Goal: Task Accomplishment & Management: Manage account settings

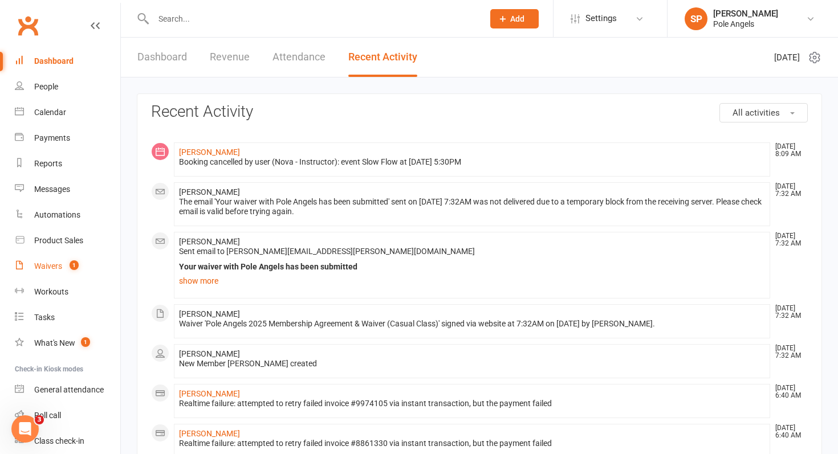
click at [60, 268] on div "Waivers" at bounding box center [48, 266] width 28 height 9
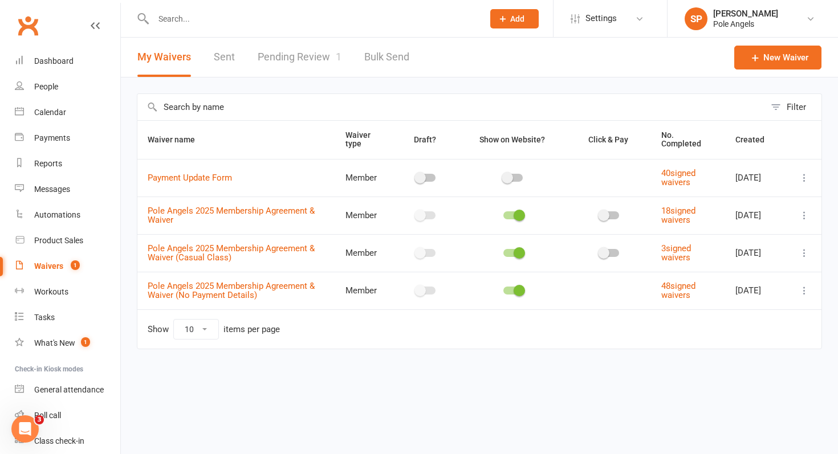
click at [310, 56] on link "Pending Review 1" at bounding box center [300, 57] width 84 height 39
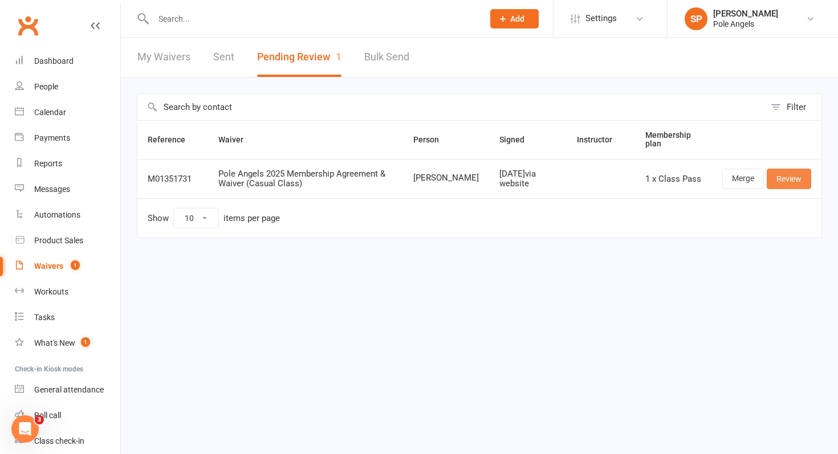
click at [797, 178] on link "Review" at bounding box center [789, 179] width 44 height 21
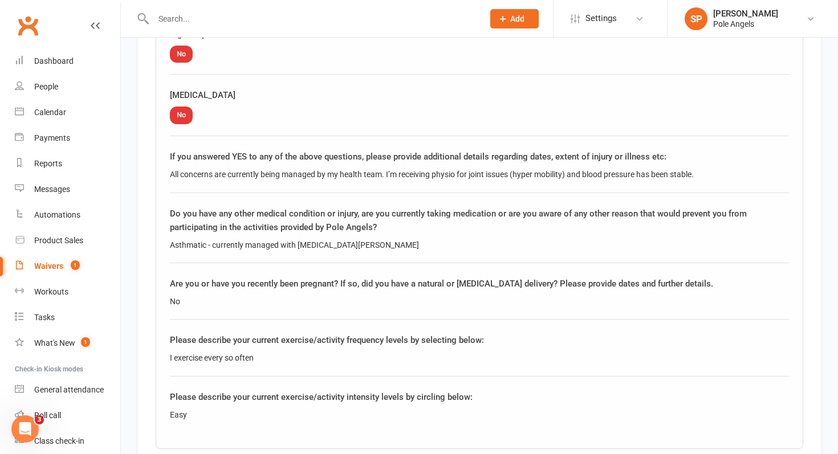
scroll to position [2589, 0]
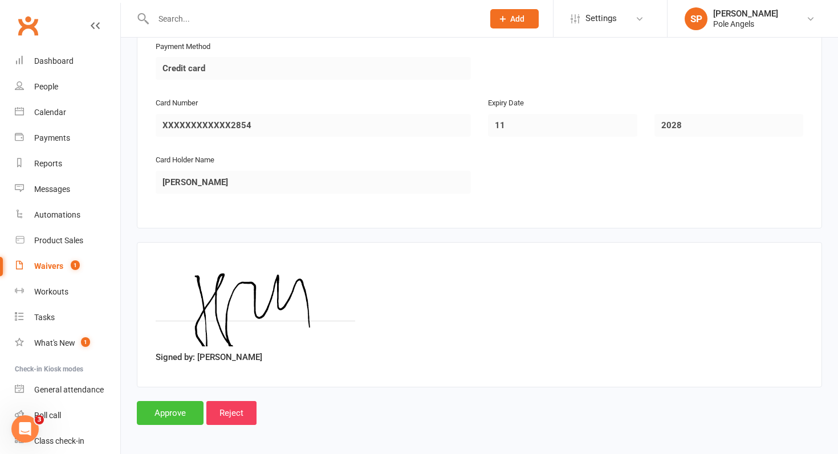
click at [184, 409] on input "Approve" at bounding box center [170, 413] width 67 height 24
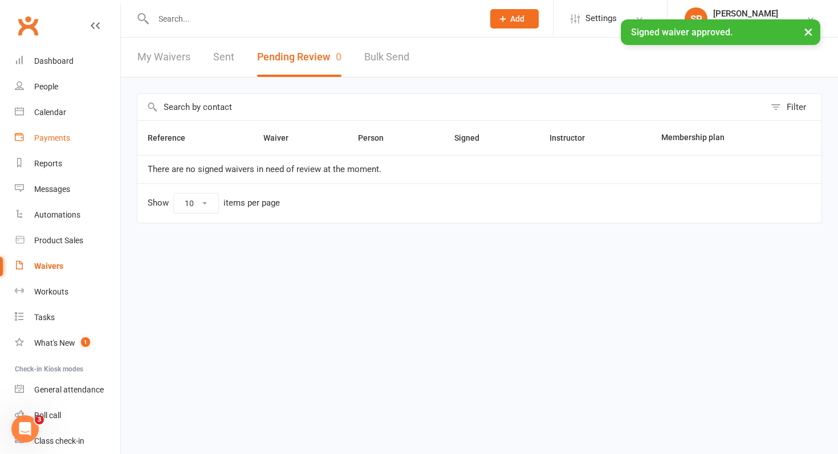
click at [51, 136] on div "Payments" at bounding box center [52, 137] width 36 height 9
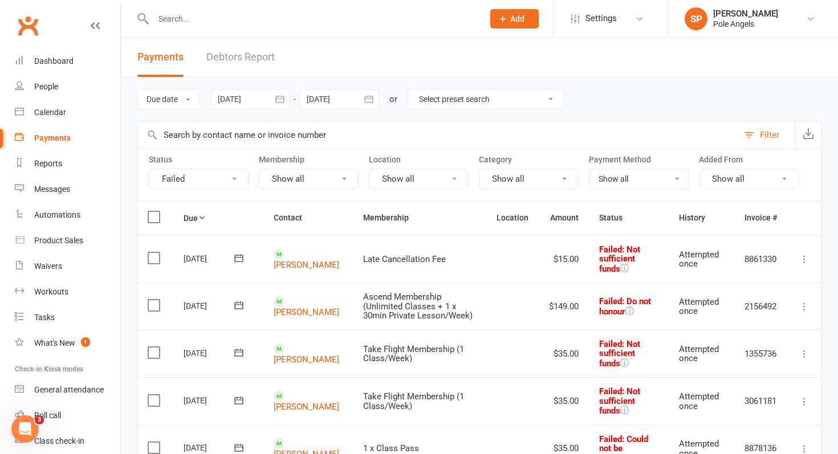
click at [457, 101] on select "Select preset search All failures All skipped payments All pending payments Suc…" at bounding box center [486, 99] width 156 height 19
select select "2"
click at [410, 90] on select "Select preset search All failures All skipped payments All pending payments Suc…" at bounding box center [486, 99] width 156 height 19
type input "[DATE]"
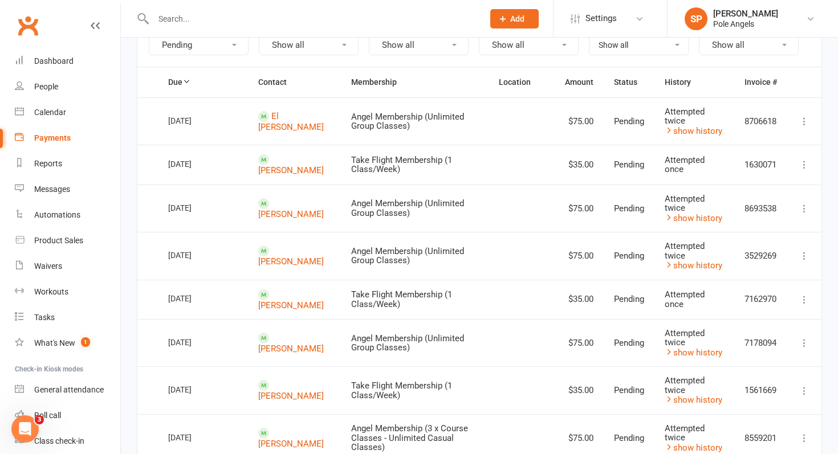
scroll to position [135, 0]
click at [806, 119] on icon at bounding box center [804, 120] width 11 height 11
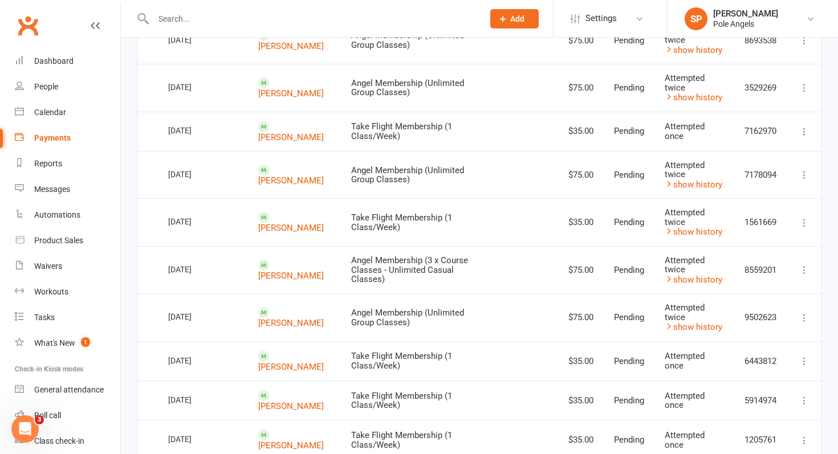
scroll to position [305, 0]
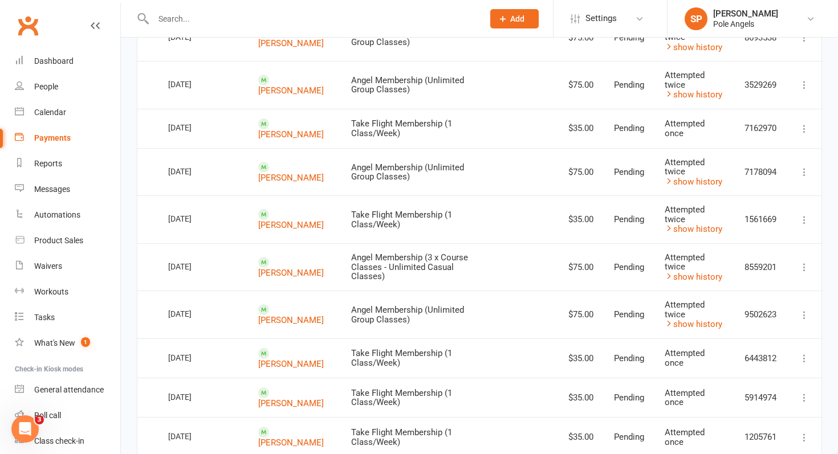
click at [807, 268] on icon at bounding box center [804, 267] width 11 height 11
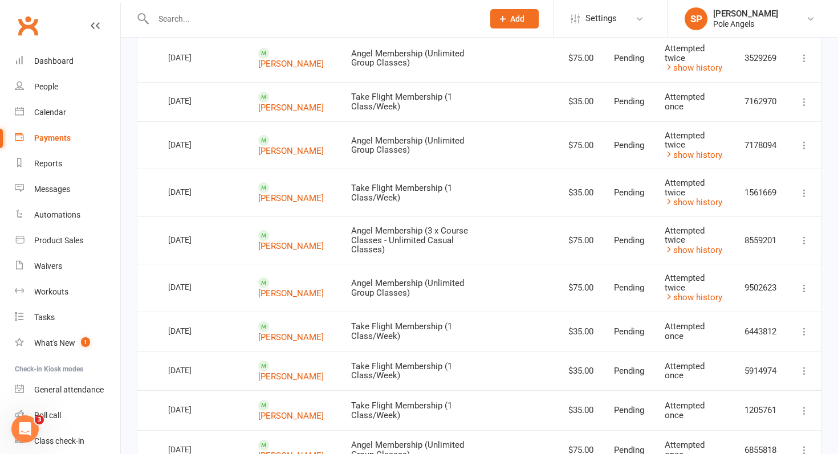
scroll to position [0, 0]
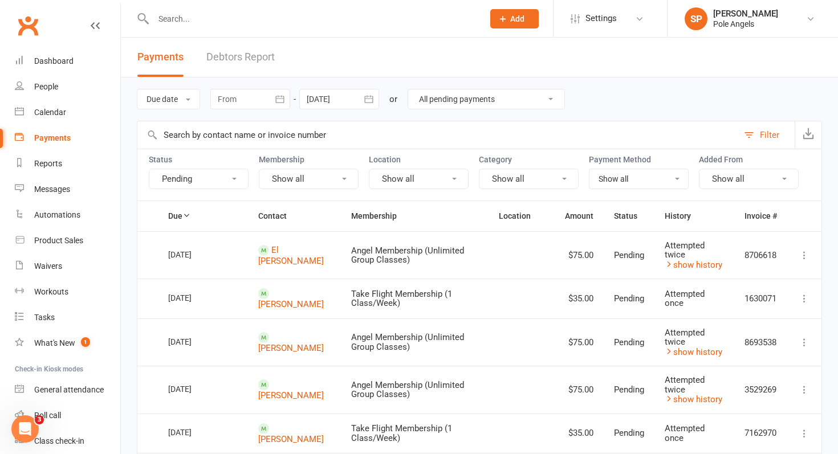
click at [162, 18] on input "text" at bounding box center [313, 19] width 326 height 16
click at [64, 62] on div "Dashboard" at bounding box center [53, 60] width 39 height 9
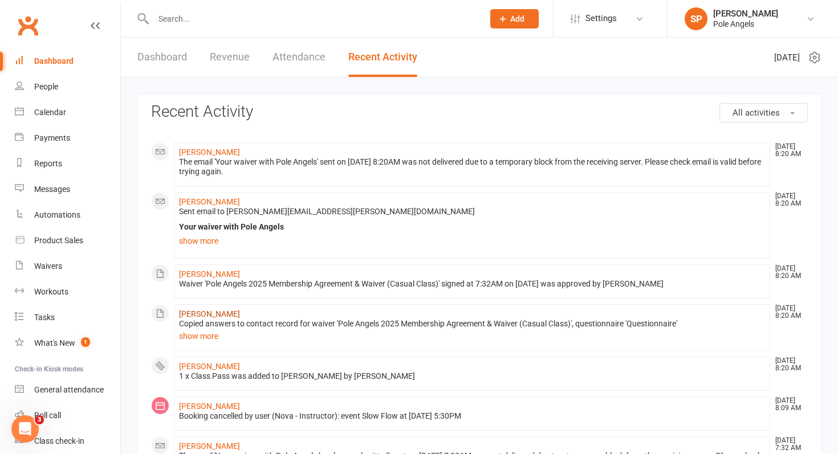
click at [220, 316] on link "[PERSON_NAME]" at bounding box center [209, 314] width 61 height 9
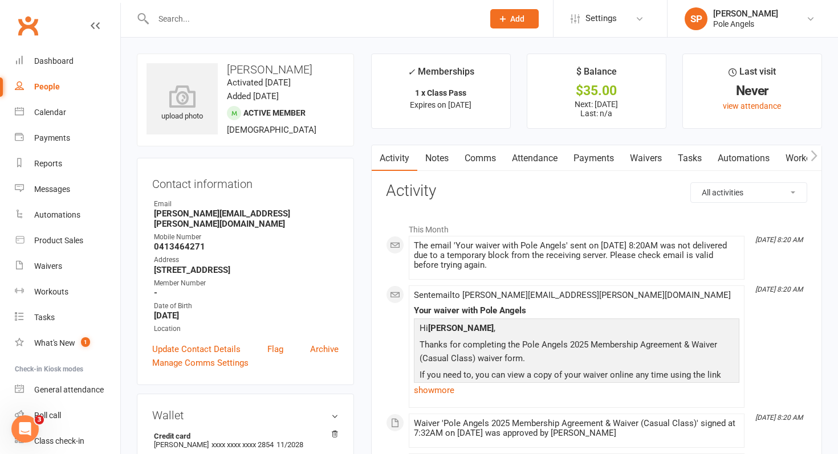
click at [589, 154] on link "Payments" at bounding box center [594, 158] width 56 height 26
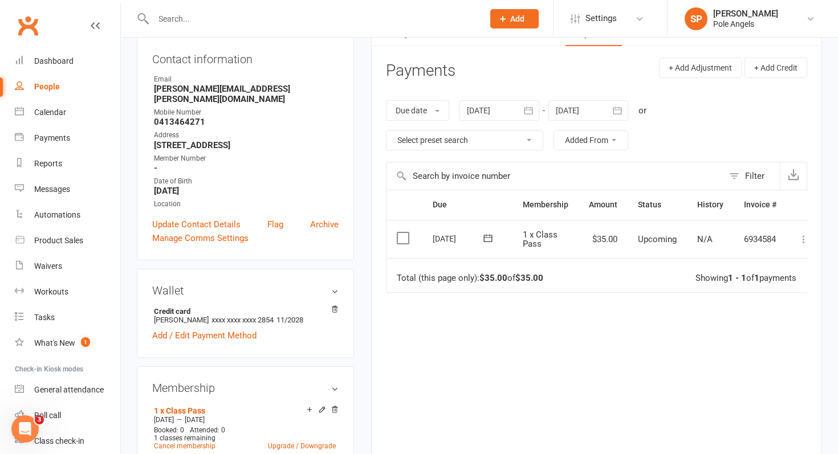
scroll to position [150, 0]
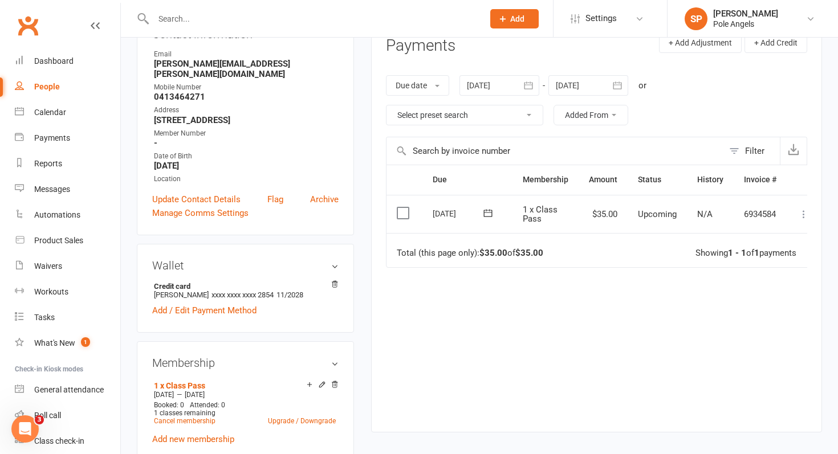
click at [806, 214] on icon at bounding box center [803, 214] width 11 height 11
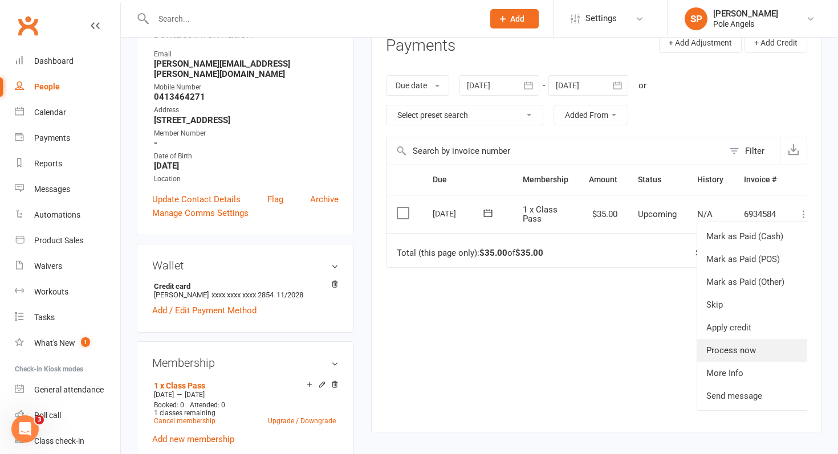
click at [727, 351] on link "Process now" at bounding box center [753, 350] width 113 height 23
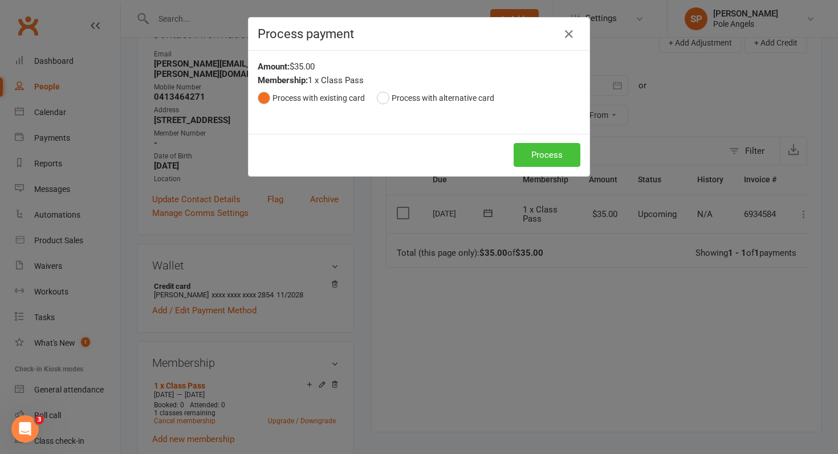
click at [551, 156] on button "Process" at bounding box center [547, 155] width 67 height 24
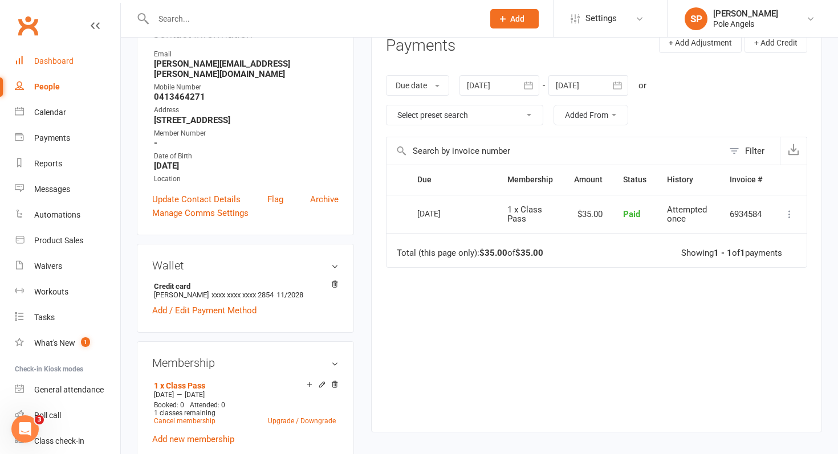
click at [36, 56] on div "Dashboard" at bounding box center [53, 60] width 39 height 9
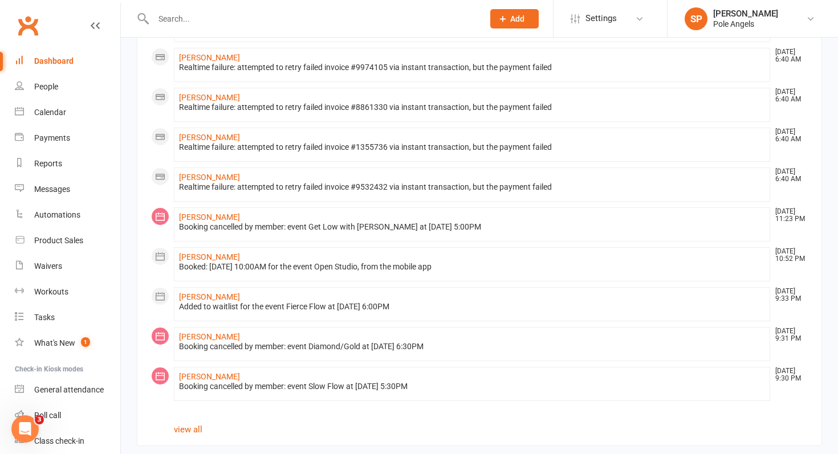
scroll to position [639, 0]
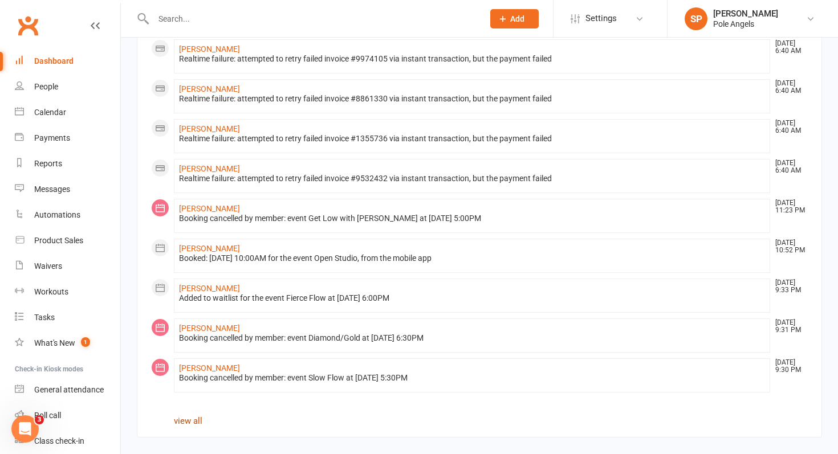
click at [181, 421] on link "view all" at bounding box center [188, 421] width 29 height 10
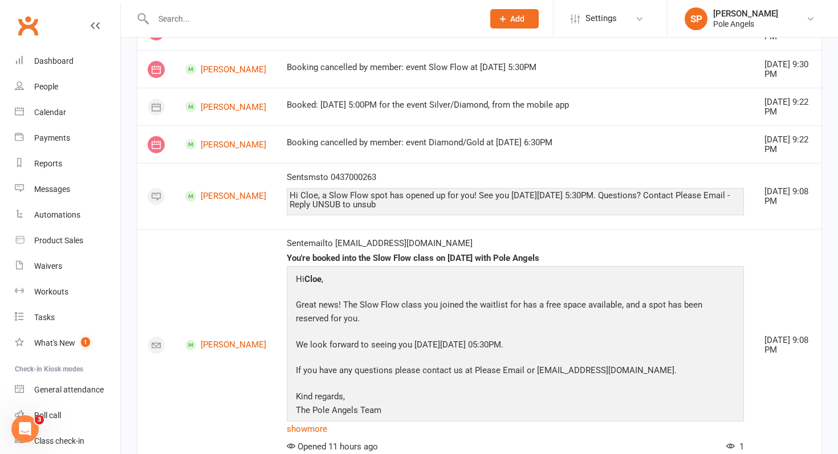
scroll to position [1172, 0]
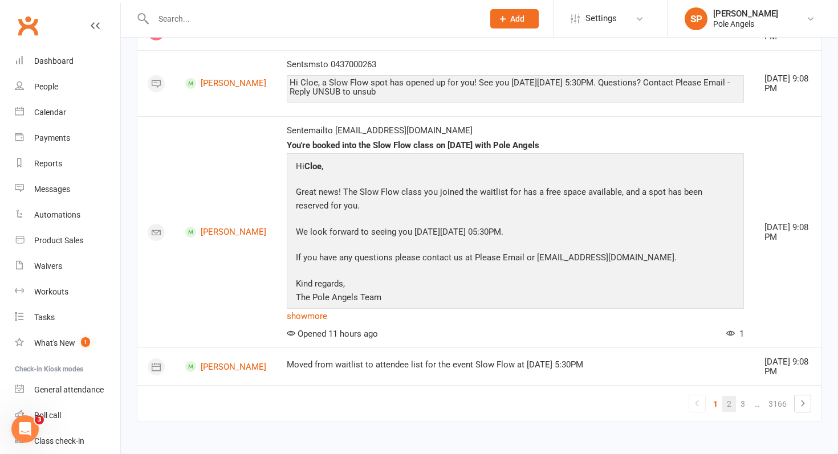
click at [729, 407] on link "2" at bounding box center [729, 404] width 14 height 16
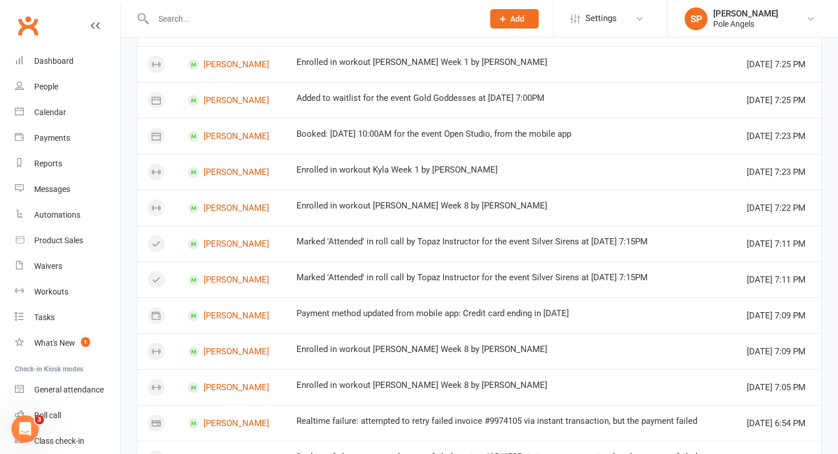
scroll to position [651, 0]
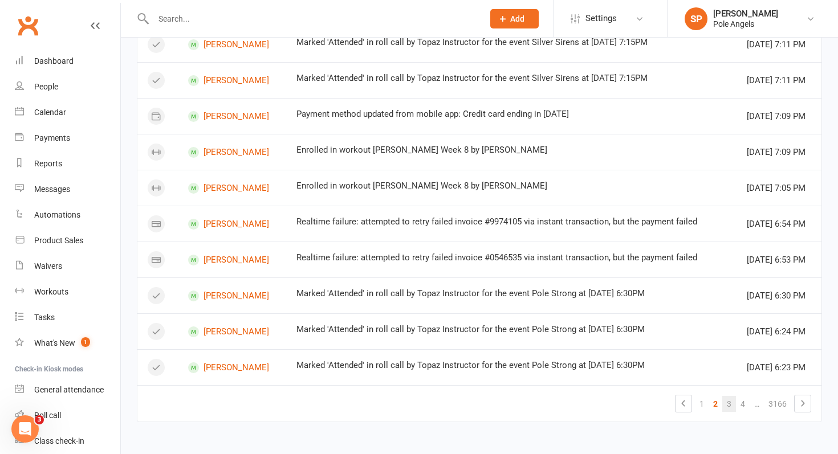
click at [725, 402] on link "3" at bounding box center [729, 404] width 14 height 16
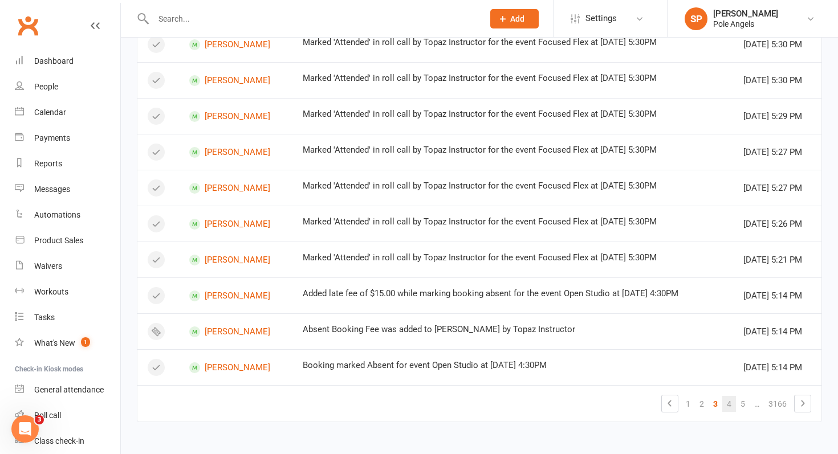
click at [731, 405] on link "4" at bounding box center [729, 404] width 14 height 16
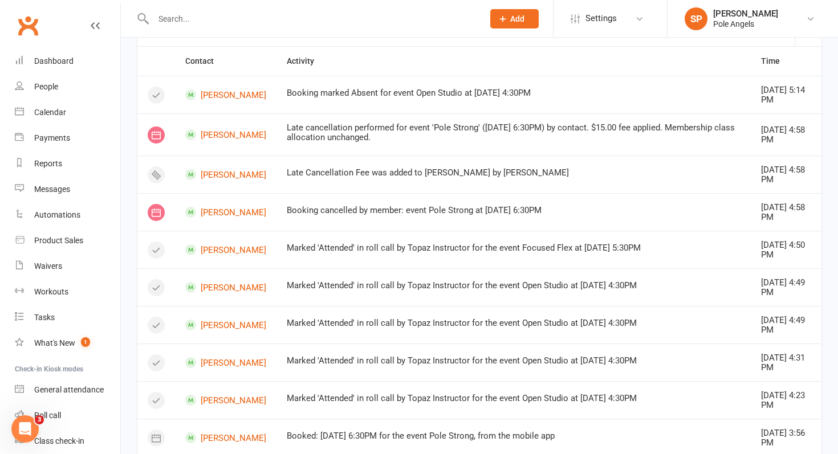
scroll to position [68, 0]
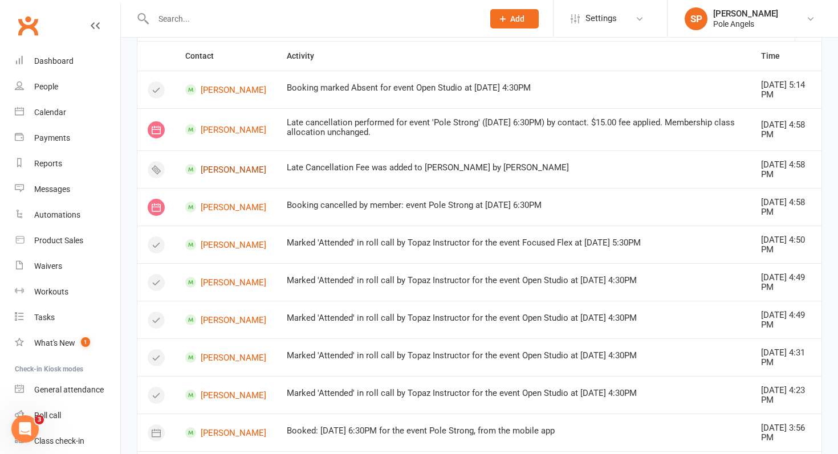
click at [239, 169] on link "[PERSON_NAME]" at bounding box center [225, 169] width 81 height 11
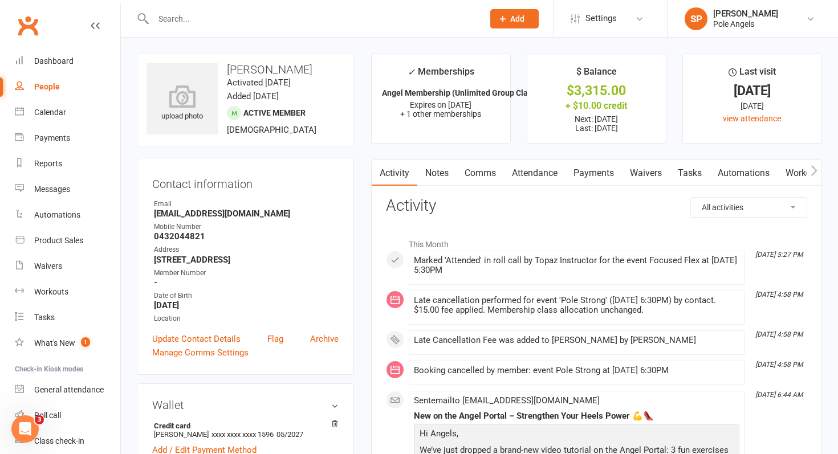
click at [582, 172] on link "Payments" at bounding box center [594, 173] width 56 height 26
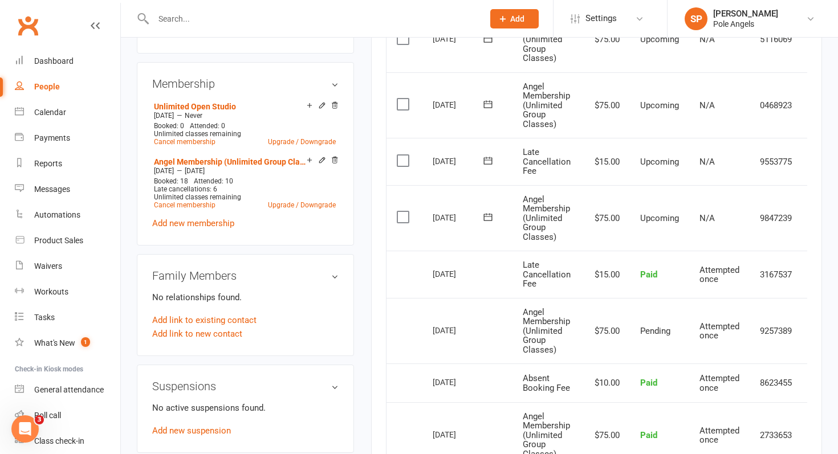
scroll to position [426, 0]
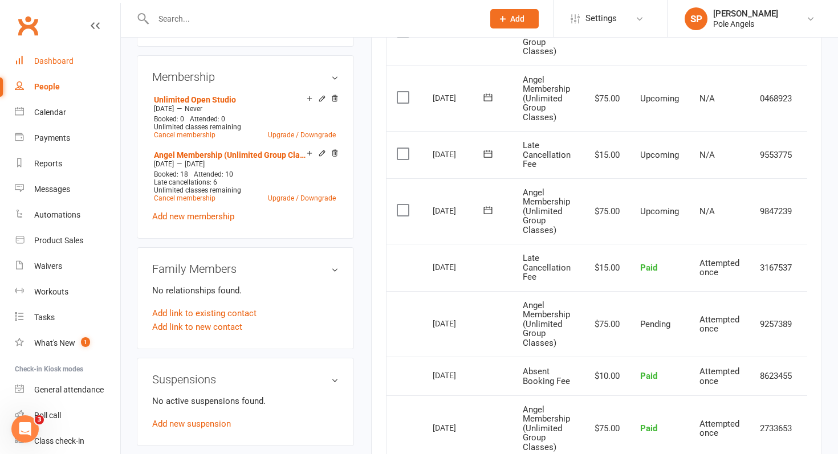
click at [34, 62] on div "Dashboard" at bounding box center [53, 60] width 39 height 9
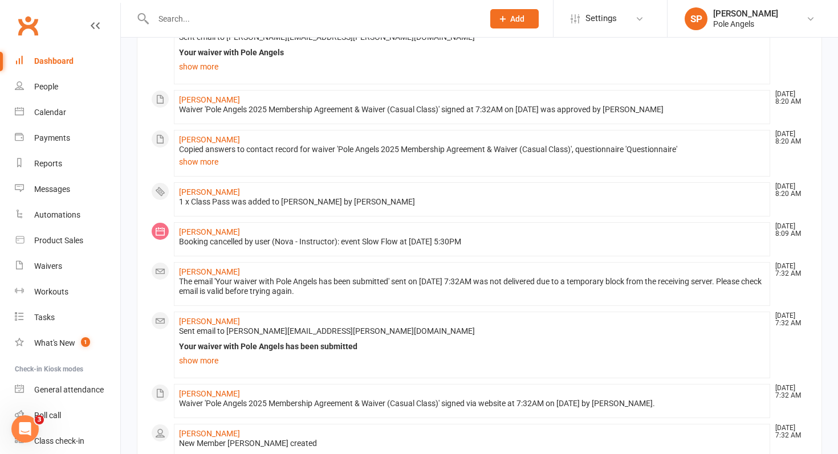
scroll to position [639, 0]
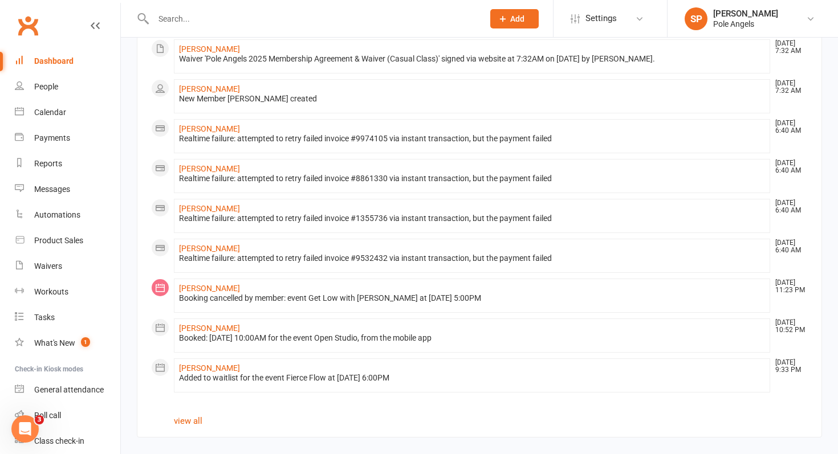
click at [196, 22] on input "text" at bounding box center [313, 19] width 326 height 16
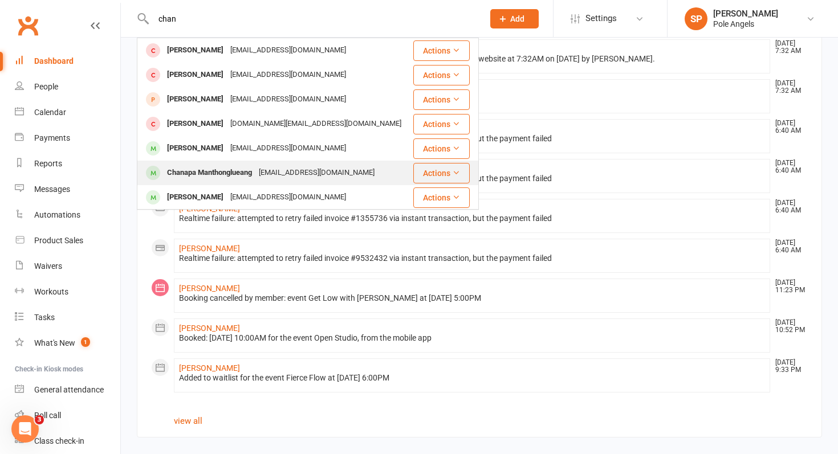
type input "chan"
click at [221, 170] on div "Chanapa Manthonglueang" at bounding box center [210, 173] width 92 height 17
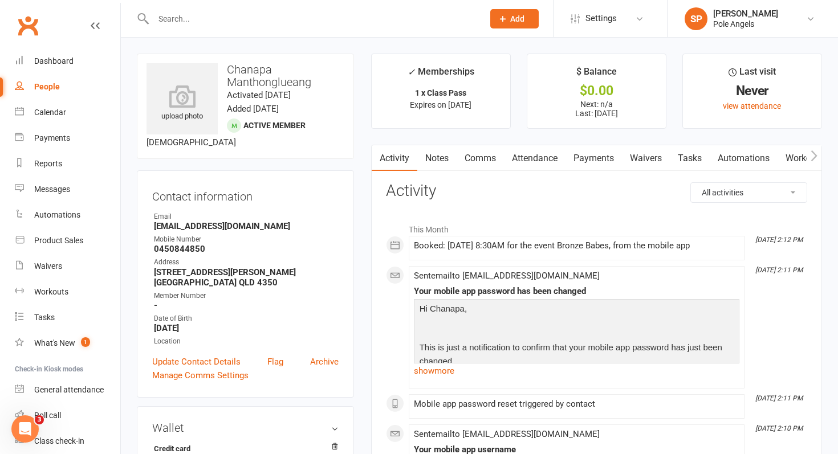
click at [591, 156] on link "Payments" at bounding box center [594, 158] width 56 height 26
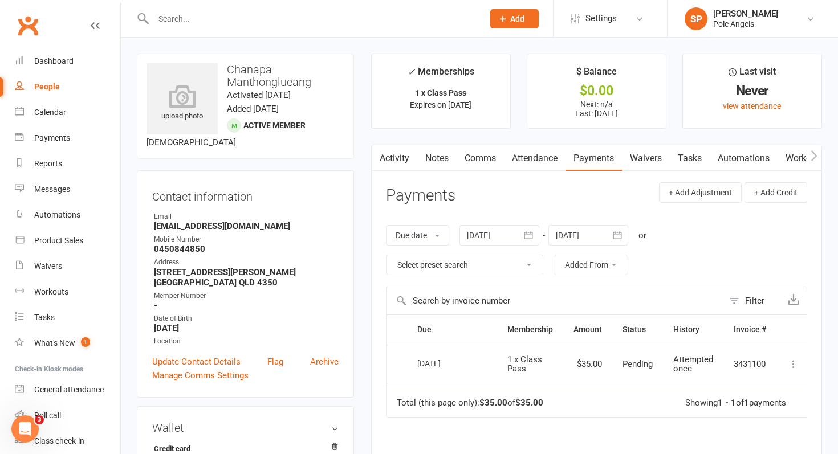
click at [794, 361] on icon at bounding box center [793, 364] width 11 height 11
click at [37, 60] on div "Dashboard" at bounding box center [53, 60] width 39 height 9
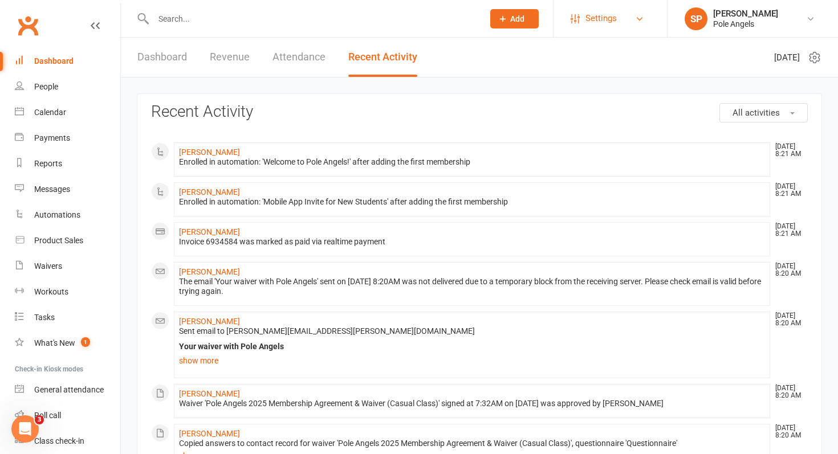
click at [593, 21] on span "Settings" at bounding box center [601, 19] width 31 height 26
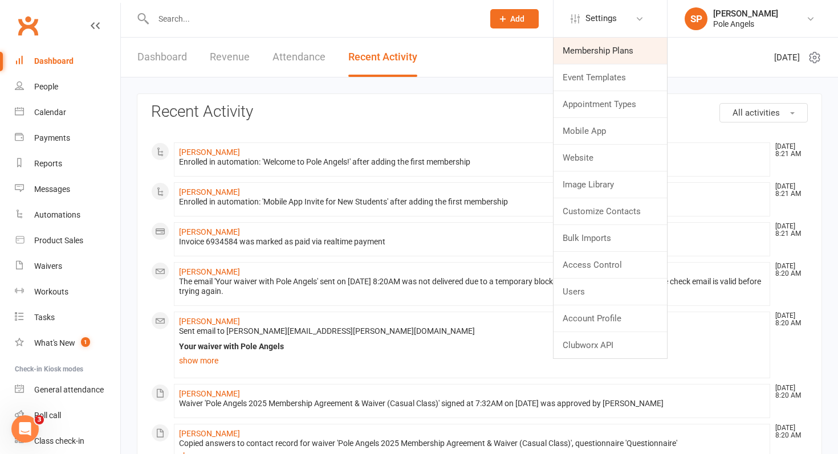
click at [588, 53] on link "Membership Plans" at bounding box center [610, 51] width 113 height 26
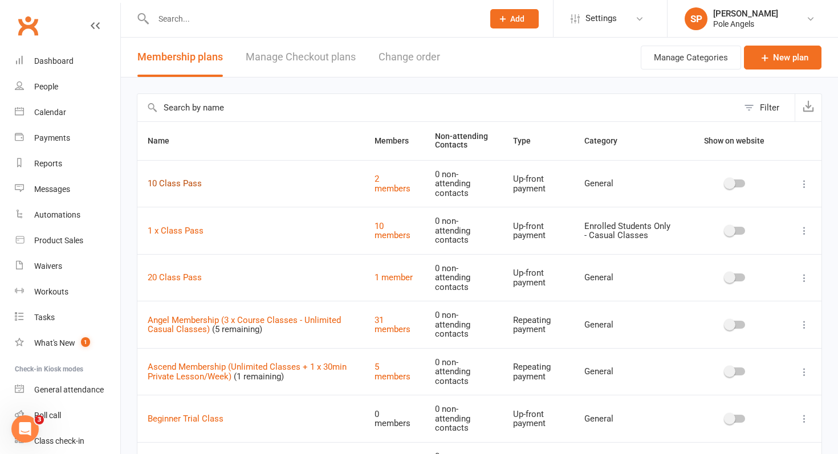
click at [181, 182] on link "10 Class Pass" at bounding box center [175, 183] width 54 height 10
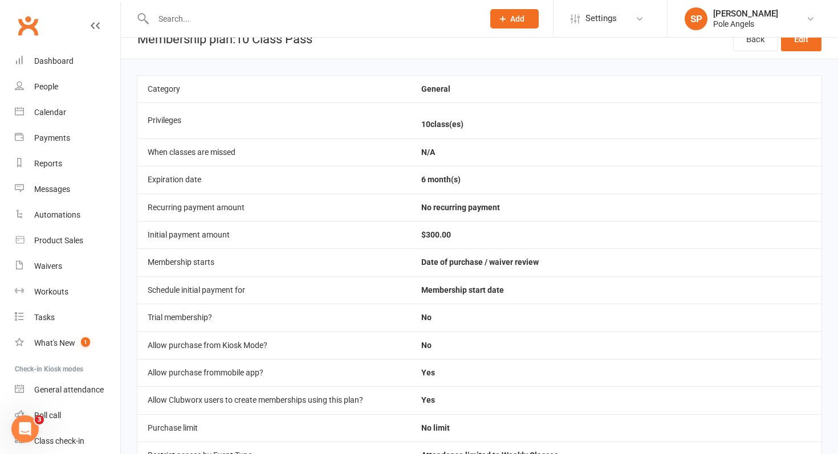
scroll to position [19, 0]
click at [67, 63] on div "Dashboard" at bounding box center [53, 60] width 39 height 9
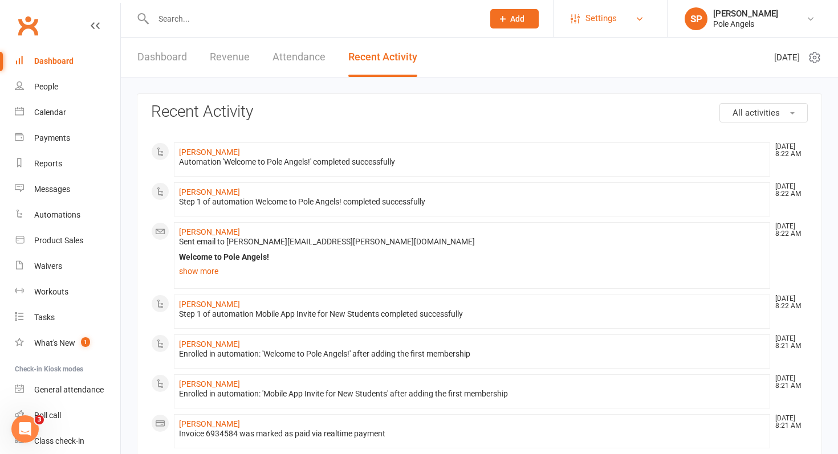
click at [590, 21] on span "Settings" at bounding box center [601, 19] width 31 height 26
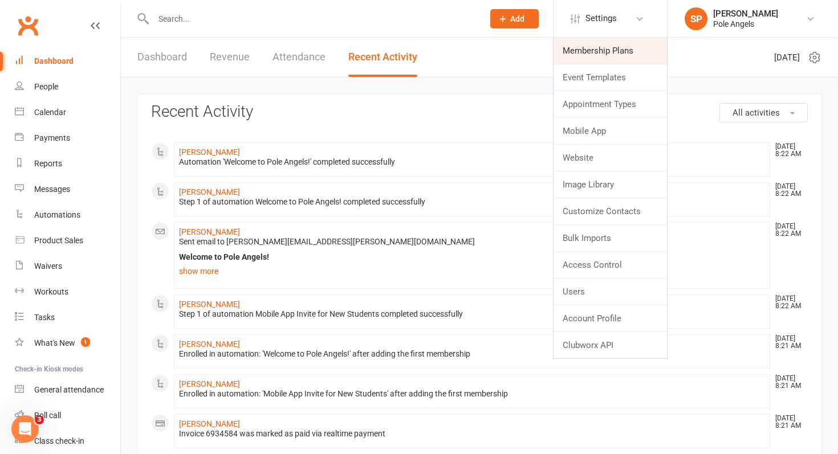
click at [596, 55] on link "Membership Plans" at bounding box center [610, 51] width 113 height 26
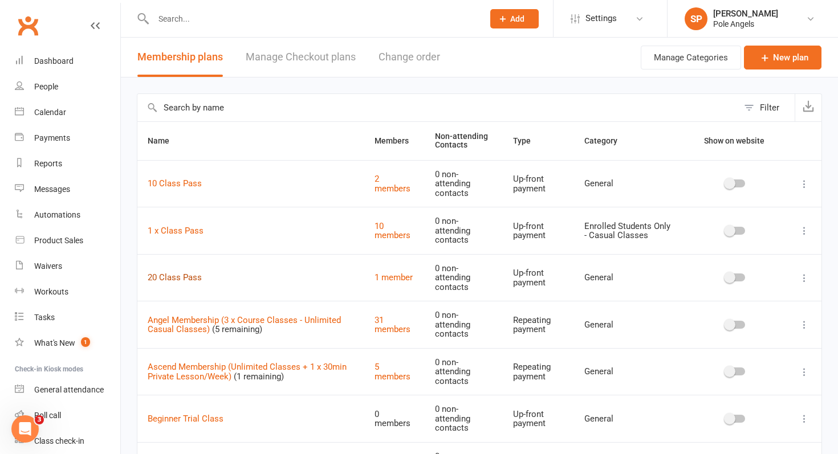
click at [178, 280] on link "20 Class Pass" at bounding box center [175, 278] width 54 height 10
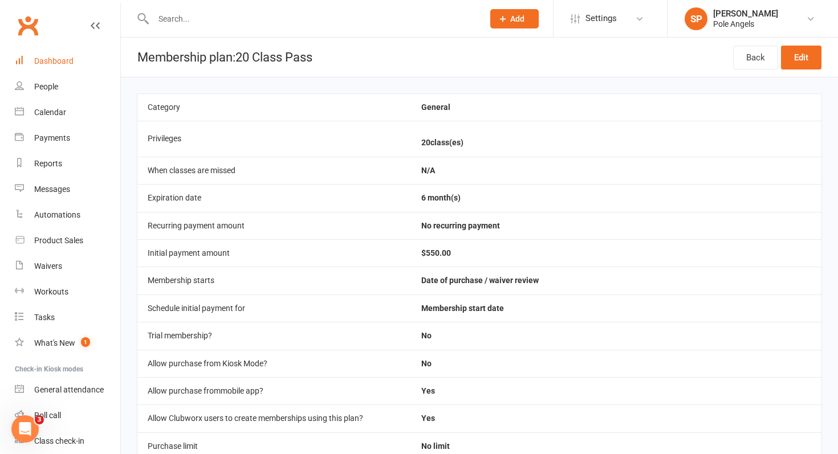
click at [39, 62] on div "Dashboard" at bounding box center [53, 60] width 39 height 9
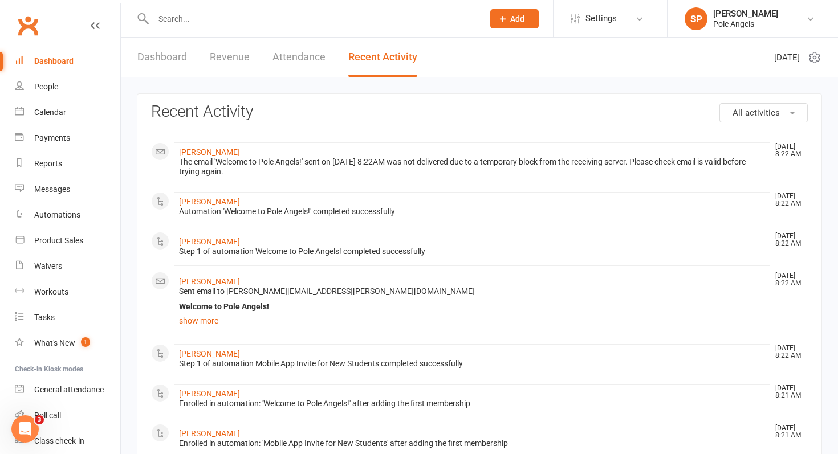
click at [179, 9] on div at bounding box center [306, 18] width 339 height 37
click at [175, 17] on input "text" at bounding box center [313, 19] width 326 height 16
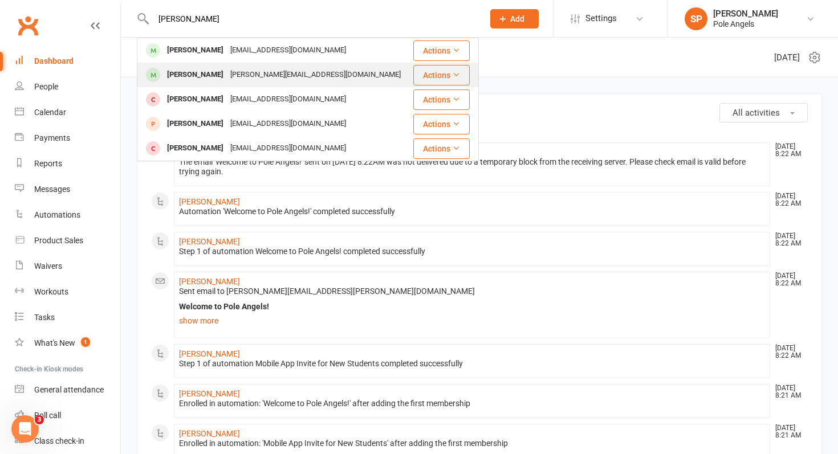
type input "[PERSON_NAME]"
click at [181, 71] on div "[PERSON_NAME]" at bounding box center [195, 75] width 63 height 17
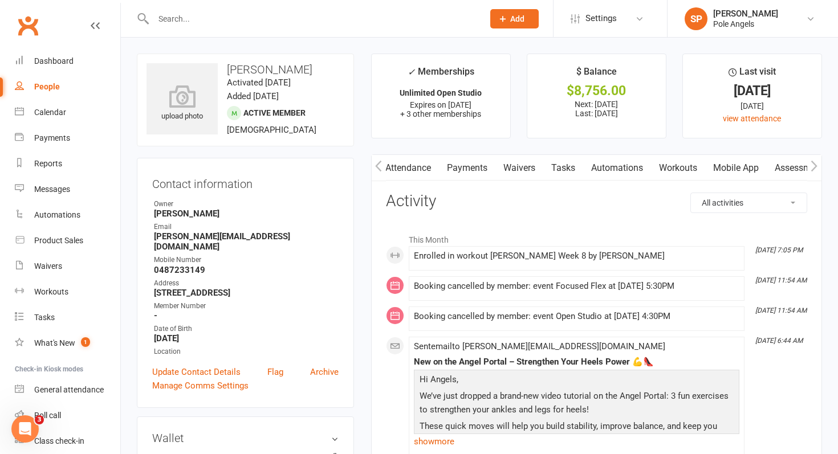
scroll to position [0, 136]
click at [657, 168] on link "Workouts" at bounding box center [668, 168] width 54 height 26
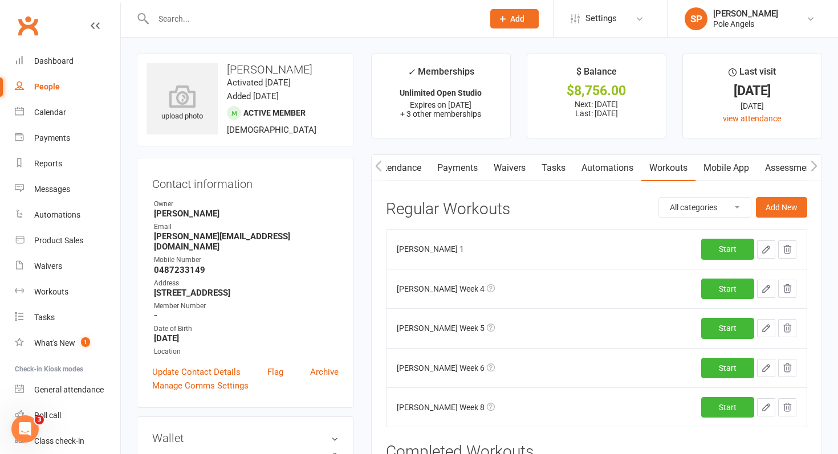
scroll to position [103, 0]
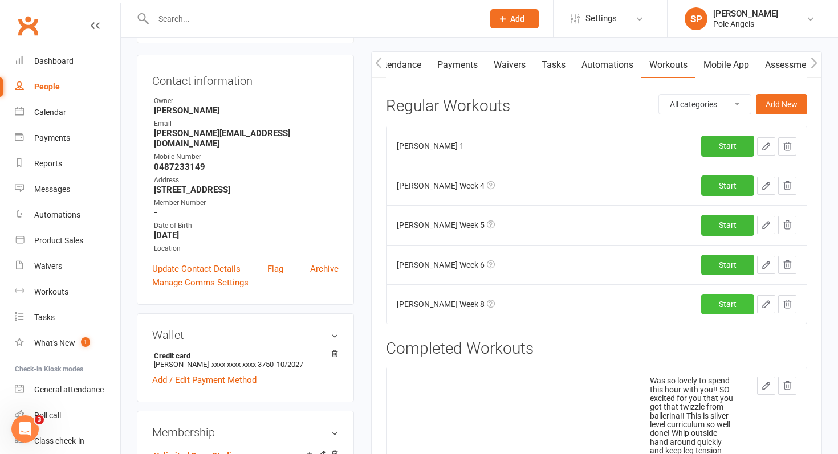
click at [717, 303] on link "Start" at bounding box center [727, 304] width 53 height 21
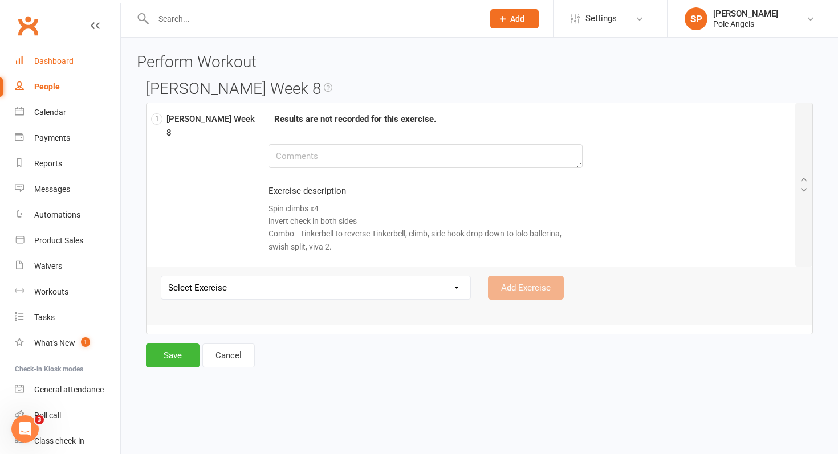
click at [47, 59] on div "Dashboard" at bounding box center [53, 60] width 39 height 9
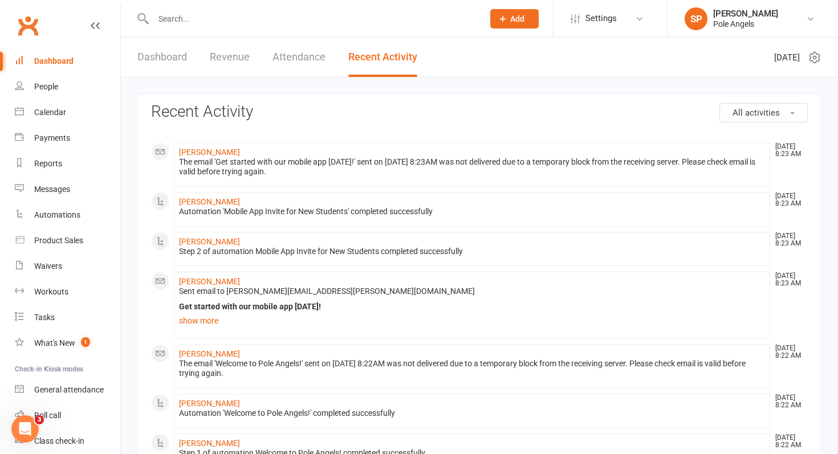
click at [164, 55] on link "Dashboard" at bounding box center [162, 57] width 50 height 39
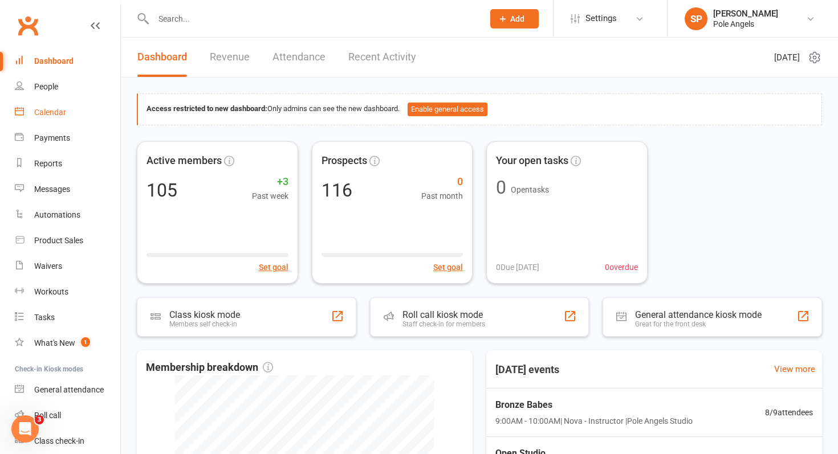
click at [48, 108] on div "Calendar" at bounding box center [50, 112] width 32 height 9
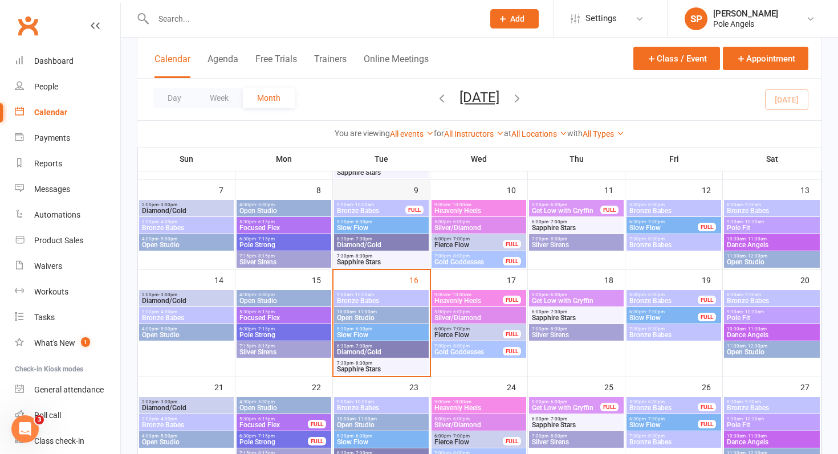
scroll to position [170, 0]
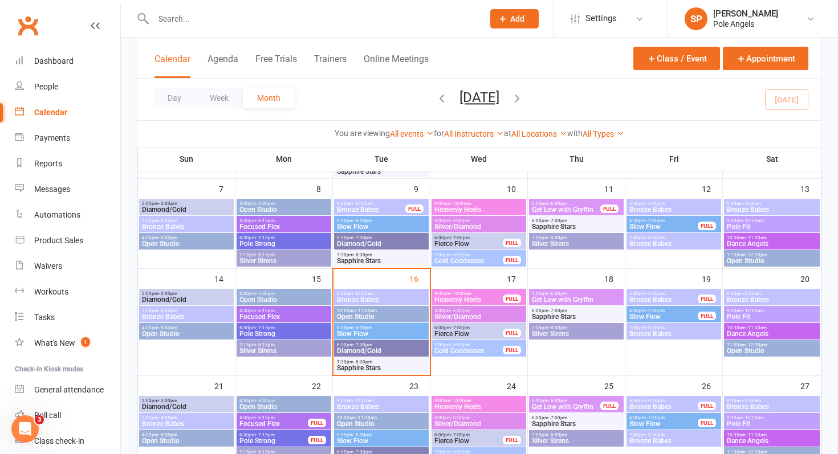
click at [355, 328] on span "- 6:30pm" at bounding box center [362, 328] width 19 height 5
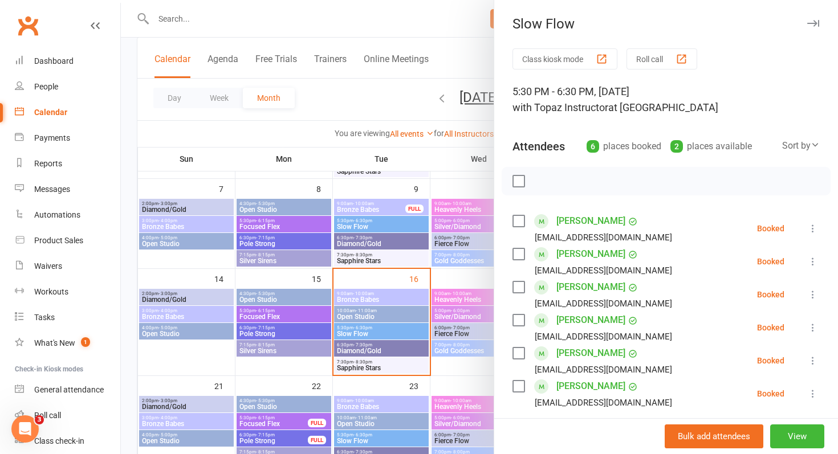
click at [355, 157] on div at bounding box center [479, 227] width 717 height 454
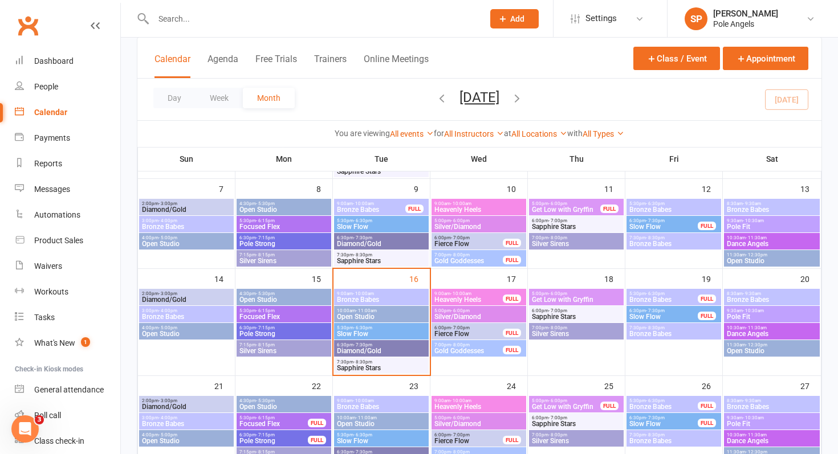
click at [455, 335] on span "Fierce Flow" at bounding box center [469, 334] width 70 height 7
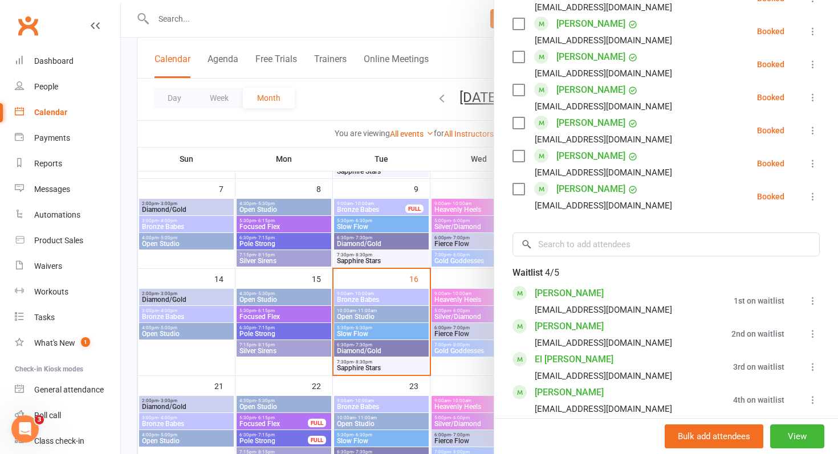
scroll to position [299, 0]
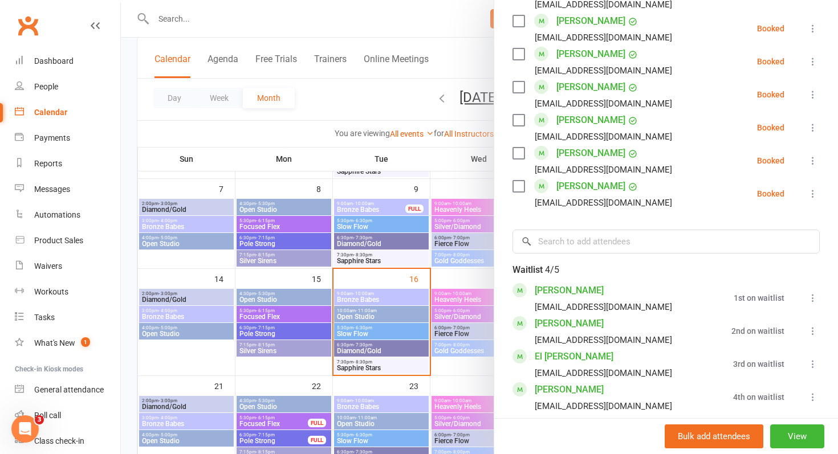
click at [395, 181] on div at bounding box center [479, 227] width 717 height 454
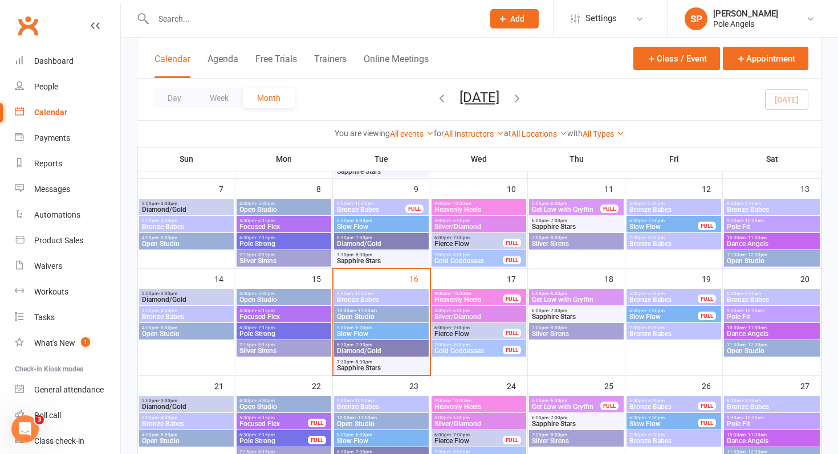
click at [649, 308] on span "- 7:30pm" at bounding box center [655, 310] width 19 height 5
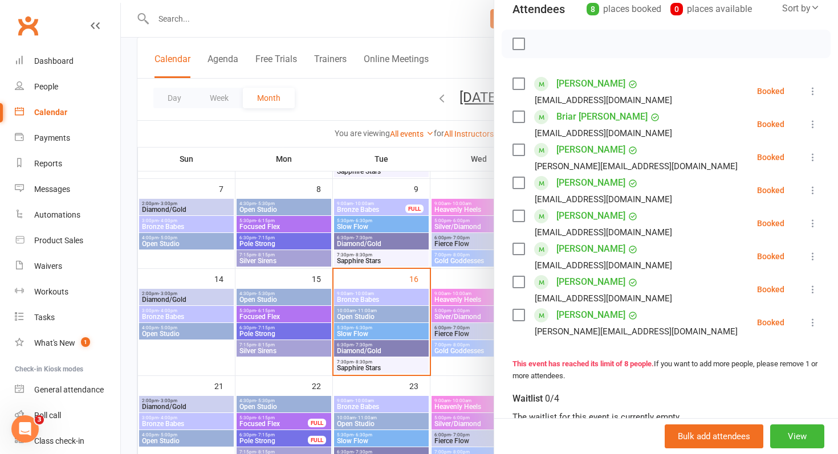
scroll to position [138, 0]
click at [417, 156] on div at bounding box center [479, 227] width 717 height 454
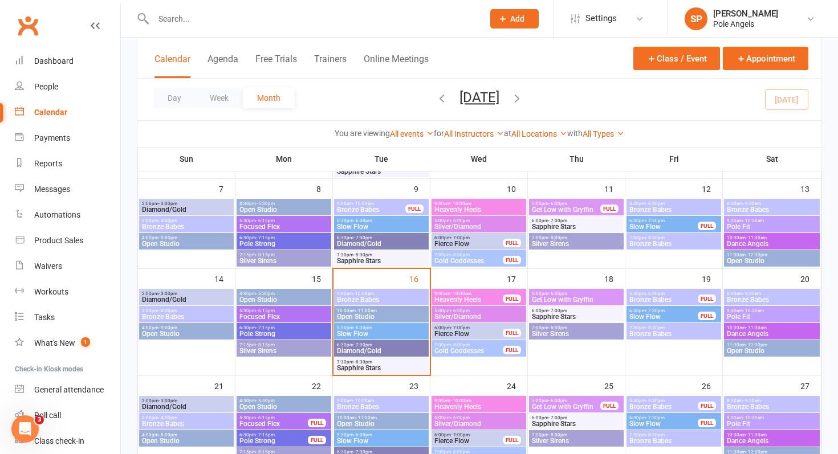
click at [754, 331] on span "Dance Angels" at bounding box center [771, 334] width 91 height 7
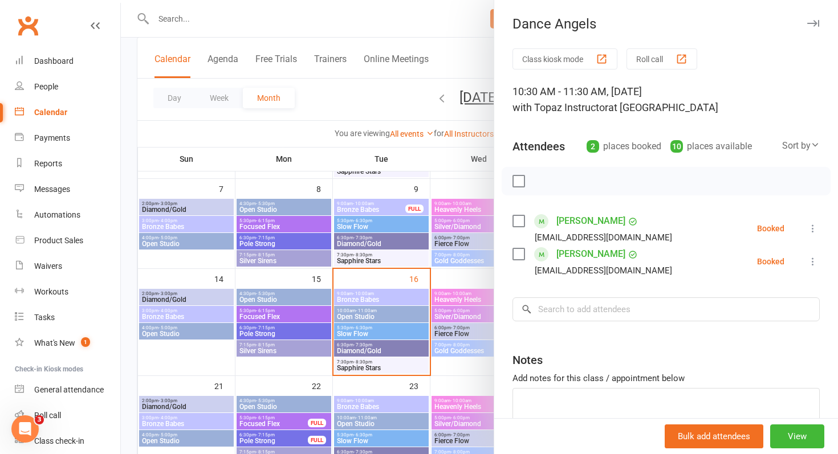
click at [455, 163] on div at bounding box center [479, 227] width 717 height 454
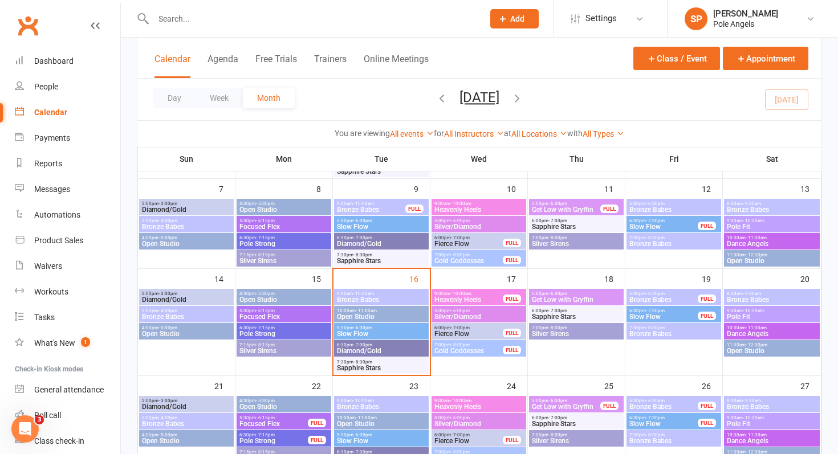
click at [752, 312] on span "- 10:30am" at bounding box center [753, 310] width 21 height 5
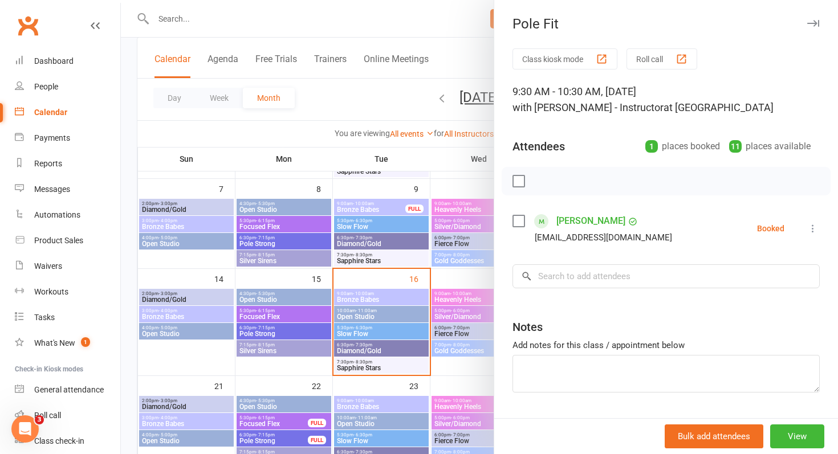
click at [442, 186] on div at bounding box center [479, 227] width 717 height 454
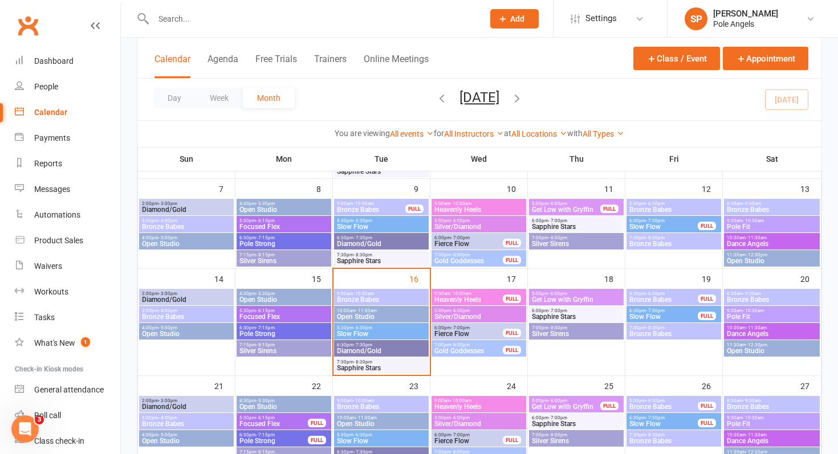
click at [781, 290] on div "8:30am - 9:30am Bronze Babes" at bounding box center [772, 297] width 96 height 17
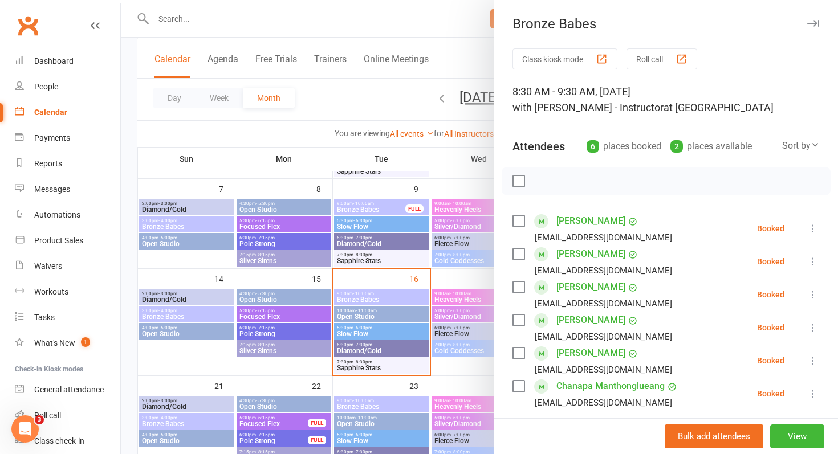
click at [462, 173] on div at bounding box center [479, 227] width 717 height 454
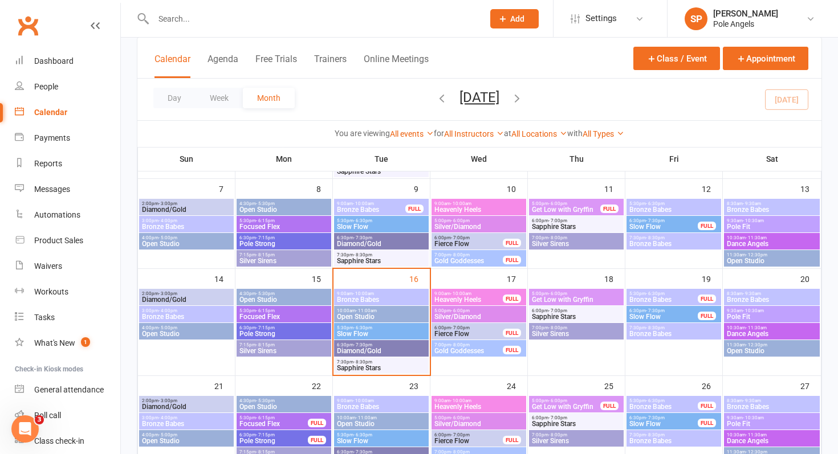
click at [765, 353] on span "Open Studio" at bounding box center [771, 351] width 91 height 7
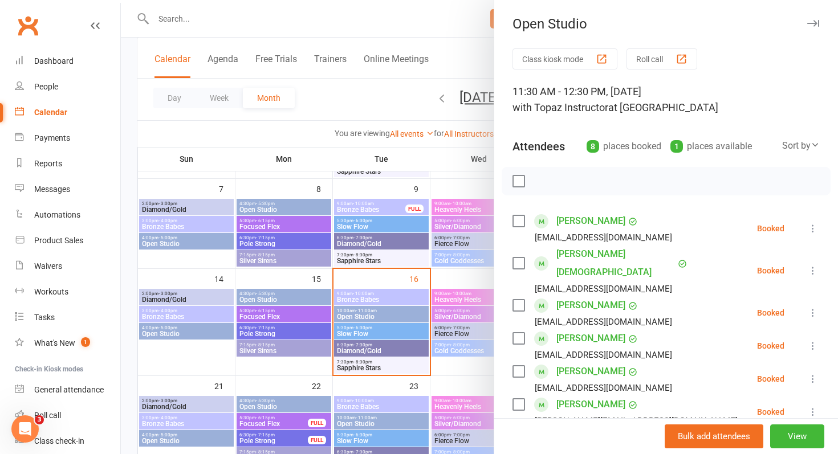
click at [424, 169] on div at bounding box center [479, 227] width 717 height 454
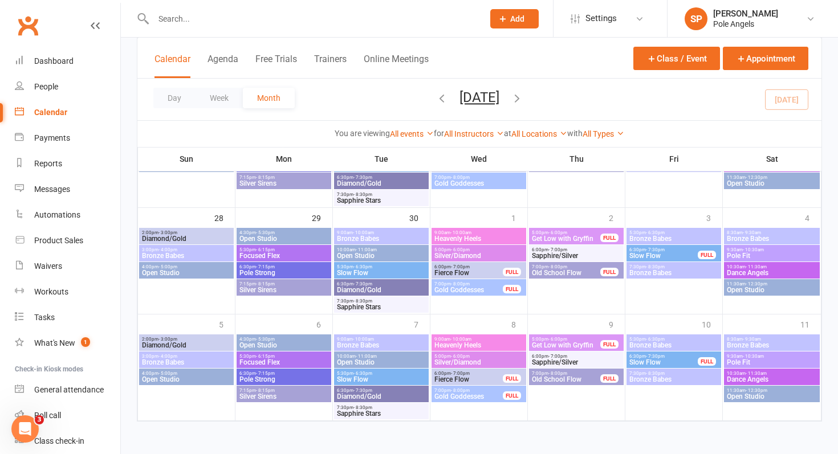
scroll to position [0, 0]
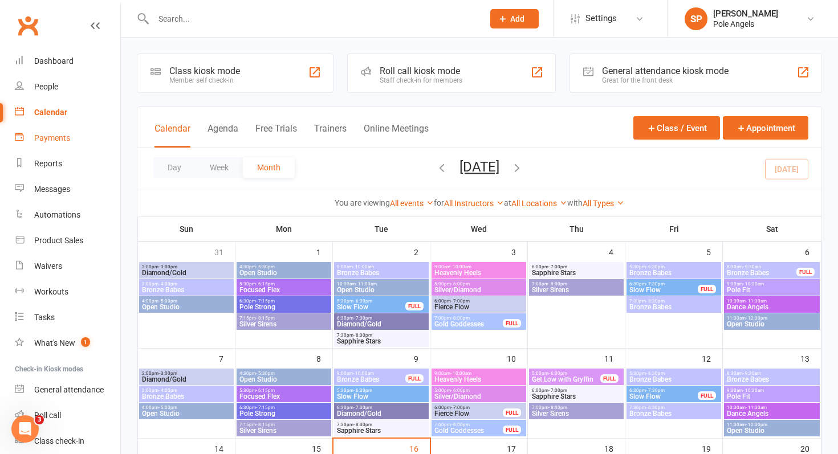
click at [38, 131] on link "Payments" at bounding box center [67, 138] width 105 height 26
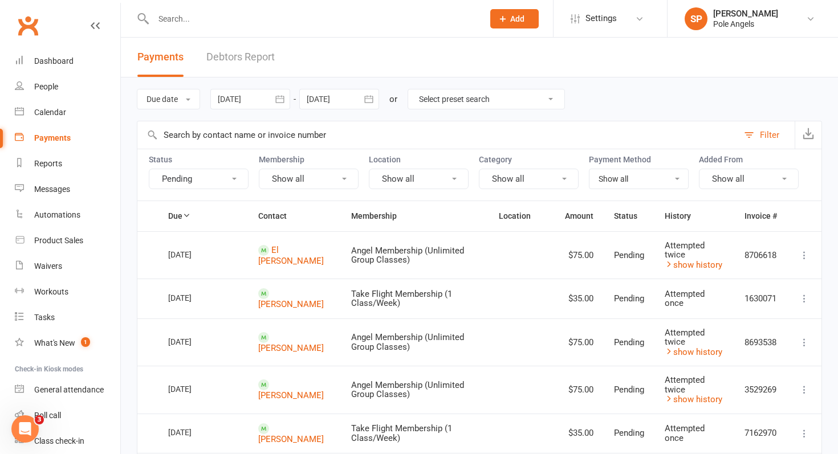
click at [269, 104] on div at bounding box center [250, 99] width 80 height 21
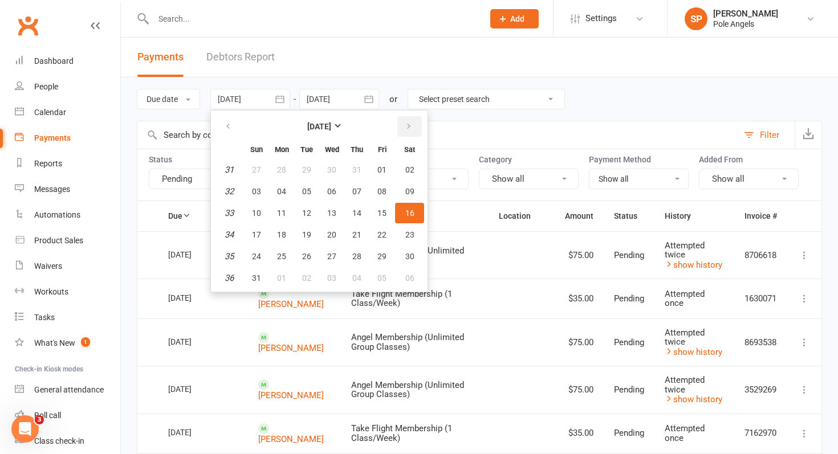
click at [409, 125] on icon "button" at bounding box center [409, 126] width 8 height 9
click at [261, 213] on span "14" at bounding box center [256, 213] width 9 height 9
type input "[DATE]"
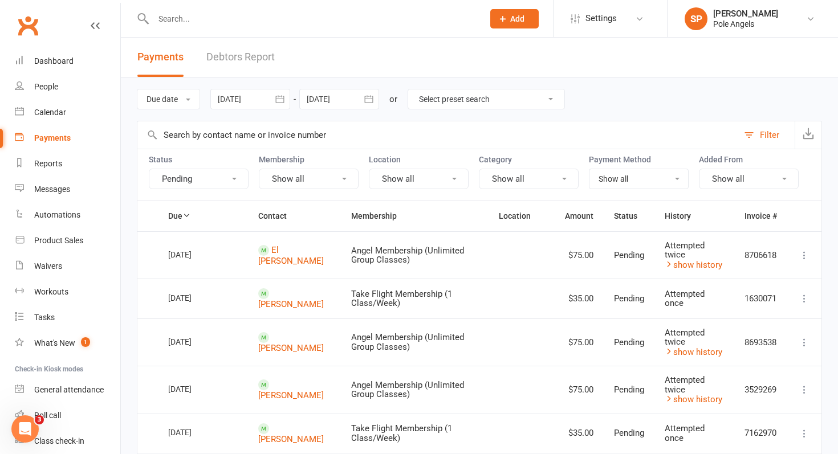
click at [372, 101] on icon "button" at bounding box center [368, 98] width 11 height 11
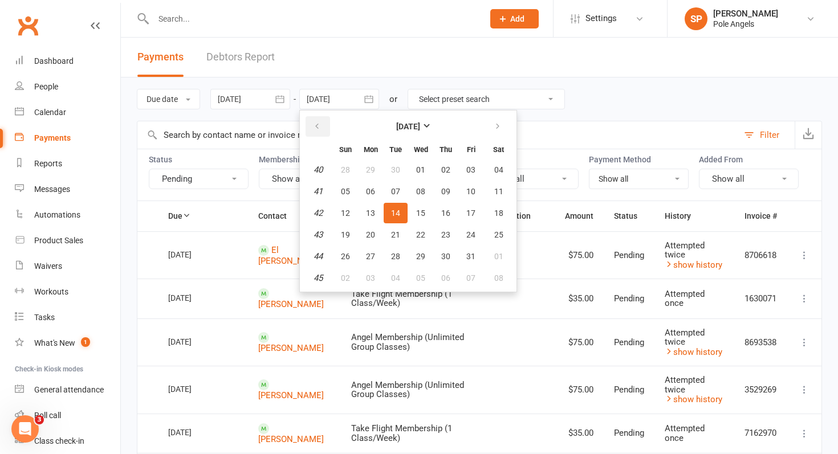
click at [316, 124] on icon "button" at bounding box center [317, 126] width 8 height 9
click at [348, 235] on span "21" at bounding box center [345, 234] width 9 height 9
type input "[DATE]"
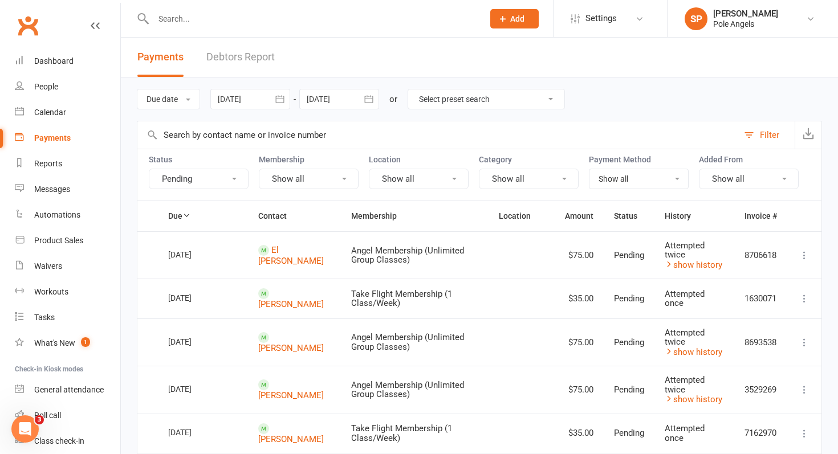
click at [170, 18] on input "text" at bounding box center [313, 19] width 326 height 16
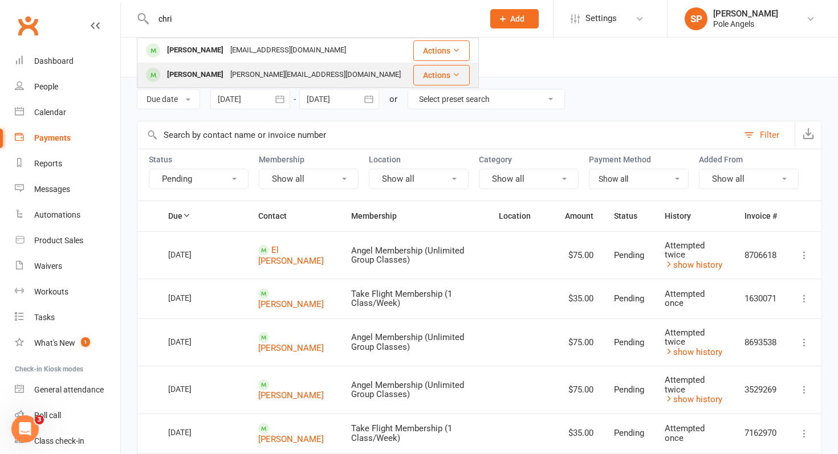
type input "chri"
click at [196, 70] on div "[PERSON_NAME]" at bounding box center [195, 75] width 63 height 17
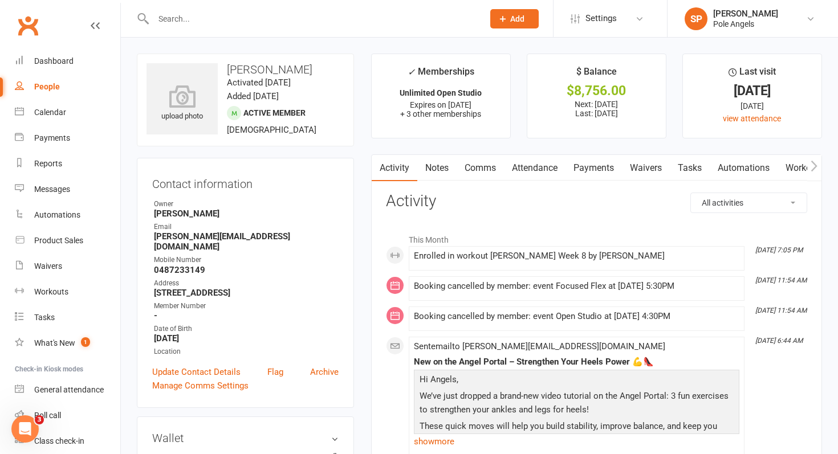
click at [588, 169] on link "Payments" at bounding box center [594, 168] width 56 height 26
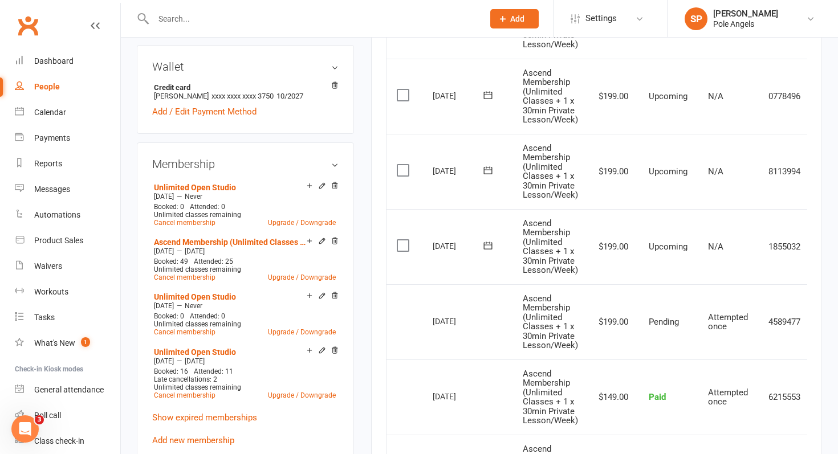
scroll to position [0, 41]
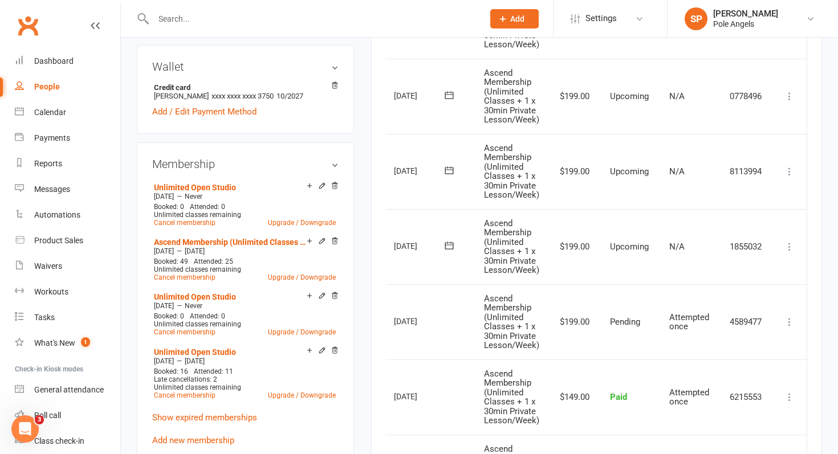
click at [790, 322] on icon at bounding box center [789, 321] width 11 height 11
click at [334, 292] on icon at bounding box center [335, 296] width 8 height 8
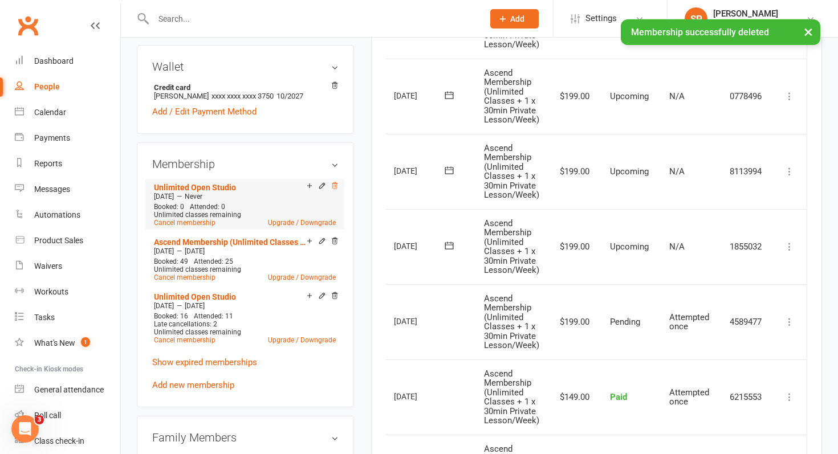
click at [336, 182] on icon at bounding box center [335, 185] width 6 height 6
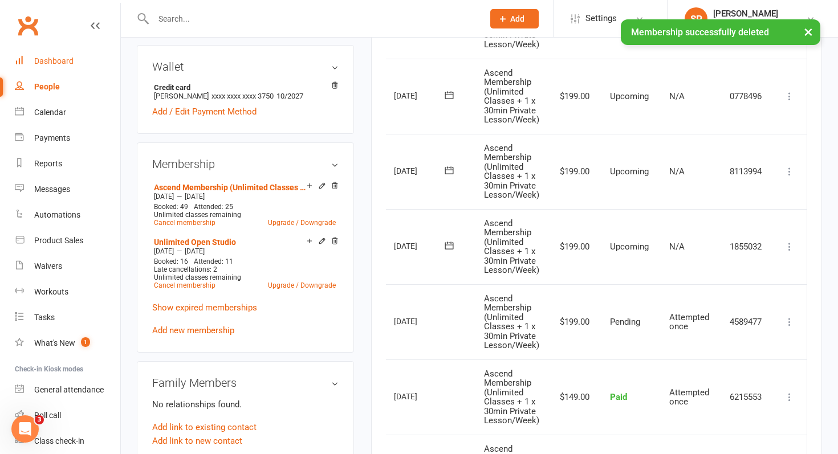
click at [55, 59] on div "Dashboard" at bounding box center [53, 60] width 39 height 9
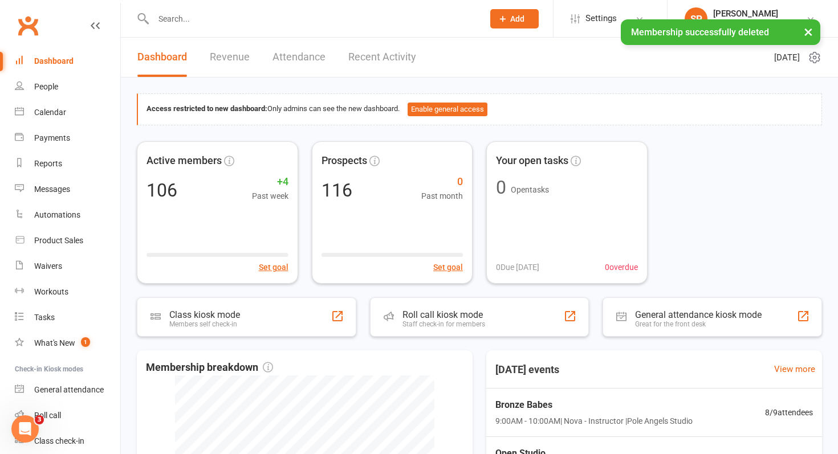
click at [361, 59] on link "Recent Activity" at bounding box center [382, 57] width 68 height 39
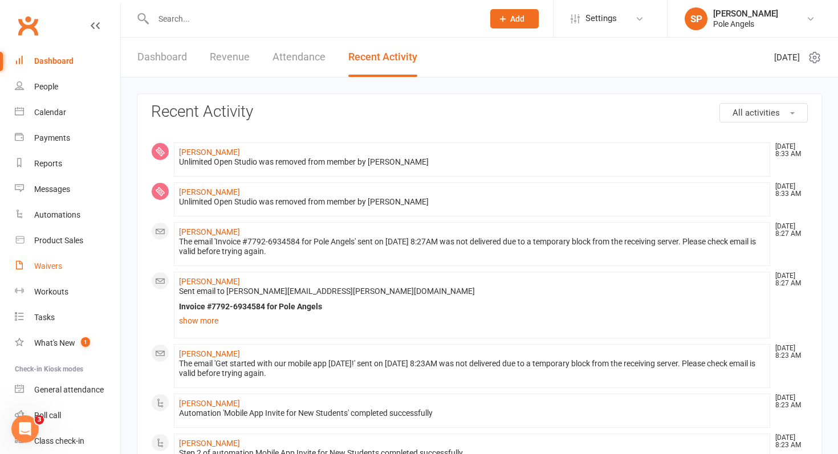
click at [51, 265] on div "Waivers" at bounding box center [48, 266] width 28 height 9
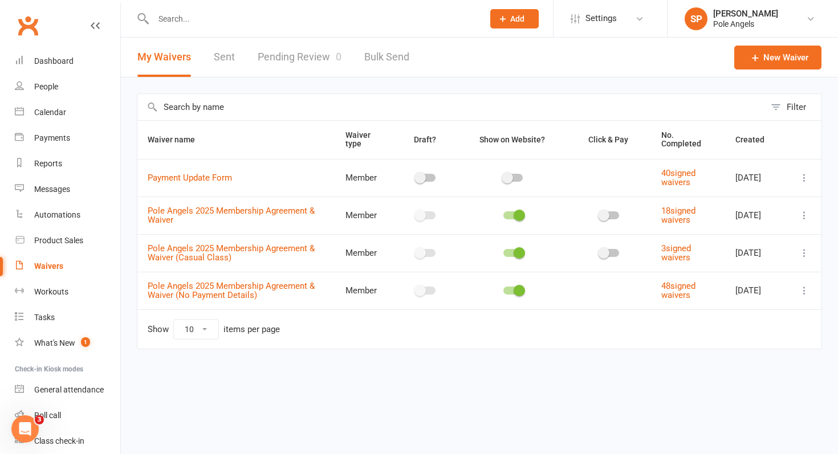
click at [192, 23] on input "text" at bounding box center [313, 19] width 326 height 16
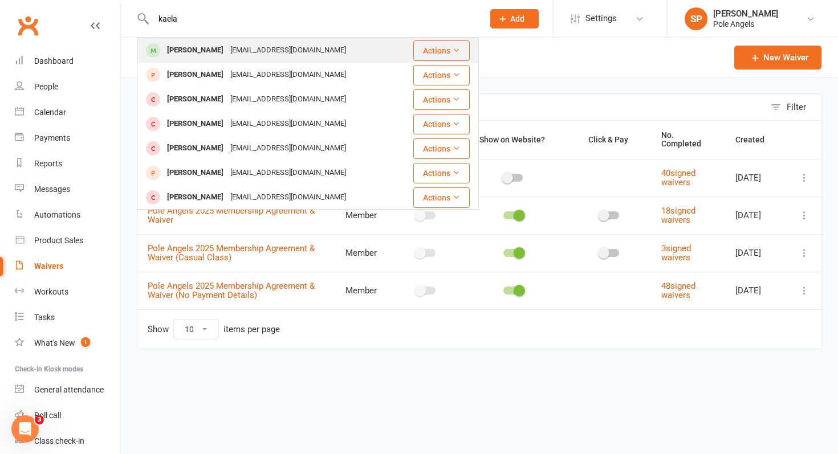
type input "kaela"
click at [184, 48] on div "[PERSON_NAME]" at bounding box center [195, 50] width 63 height 17
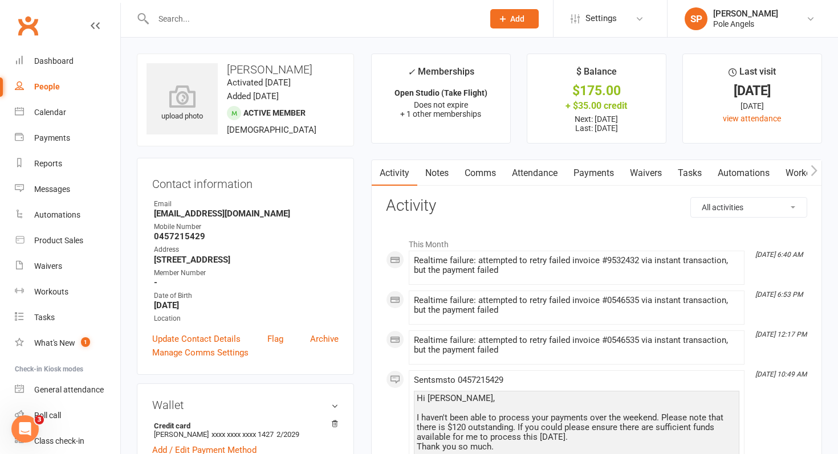
click at [600, 170] on link "Payments" at bounding box center [594, 173] width 56 height 26
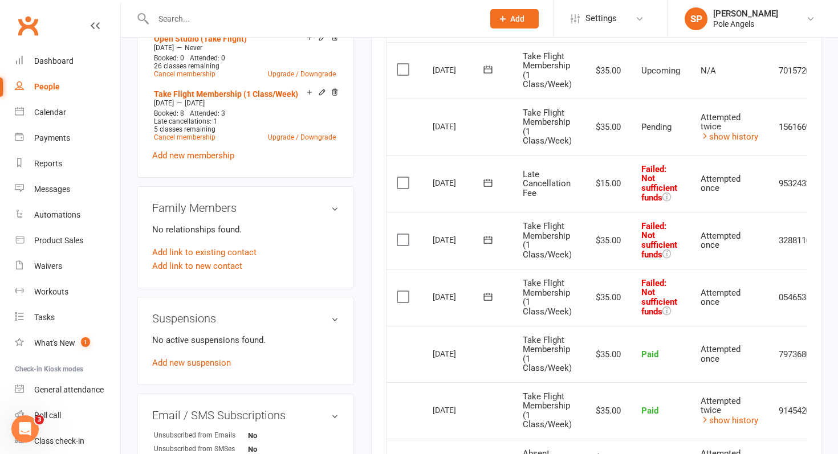
scroll to position [0, 51]
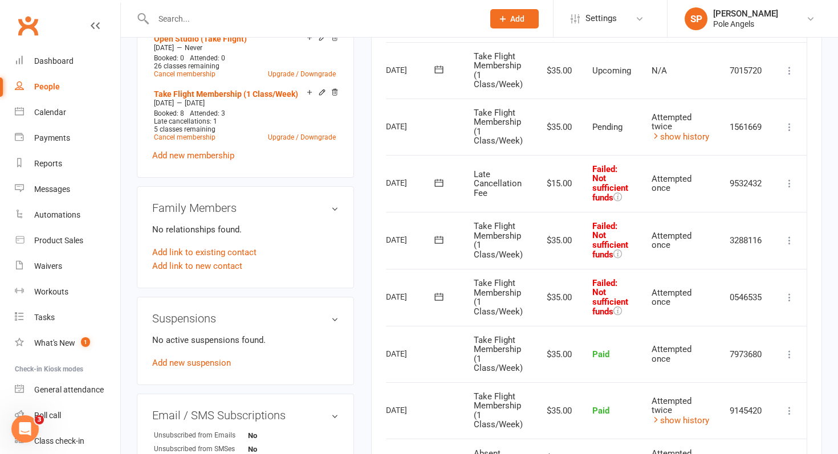
click at [789, 296] on icon at bounding box center [789, 297] width 11 height 11
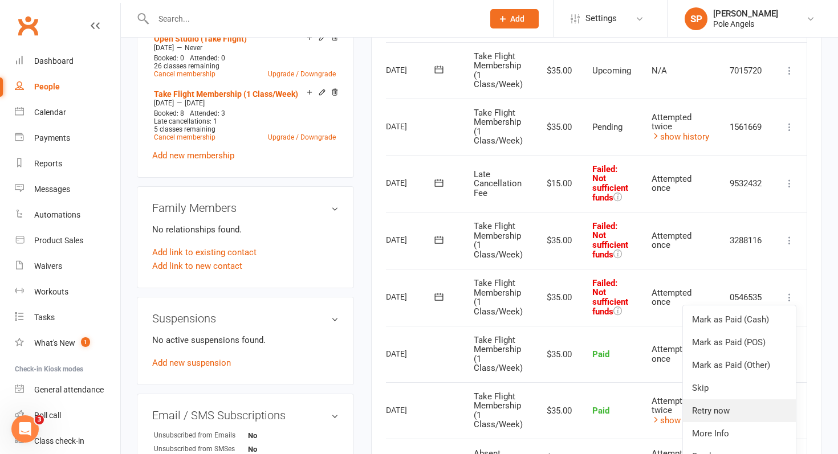
click at [714, 405] on link "Retry now" at bounding box center [739, 411] width 113 height 23
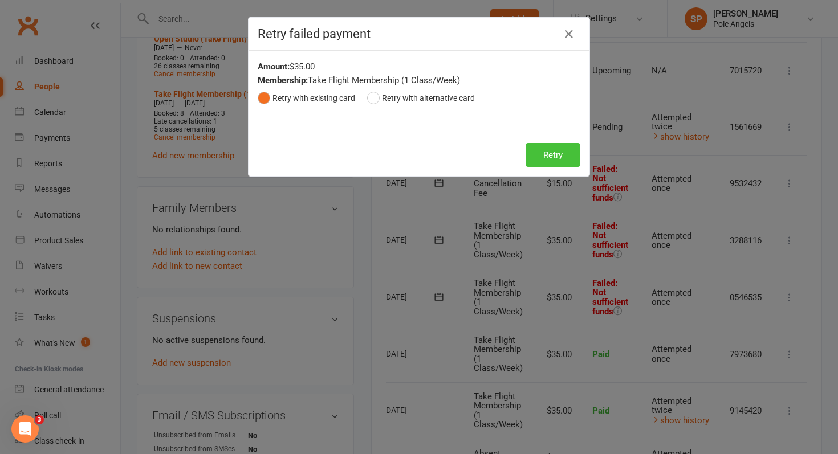
click at [544, 161] on button "Retry" at bounding box center [553, 155] width 55 height 24
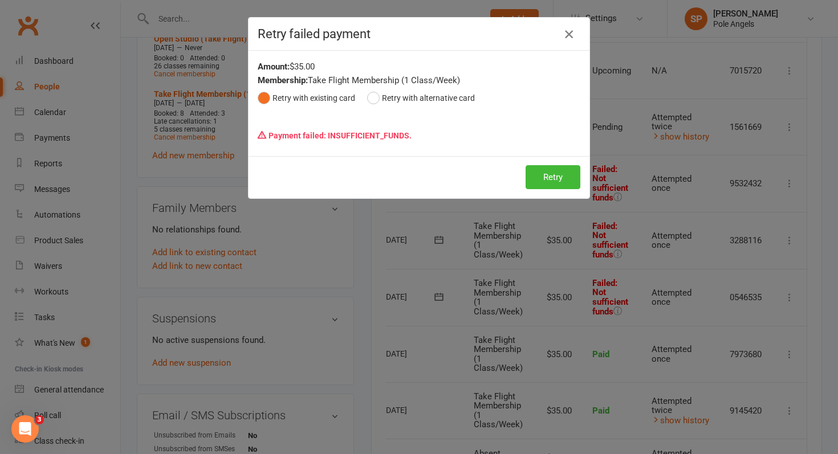
click at [570, 36] on icon "button" at bounding box center [569, 34] width 14 height 14
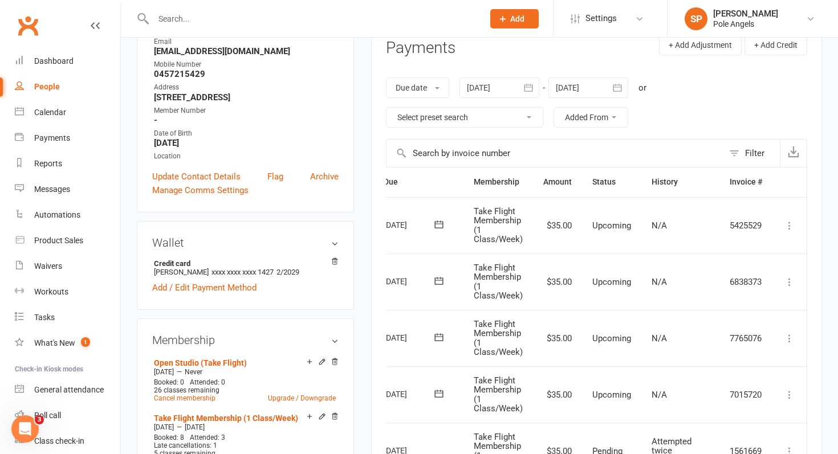
scroll to position [0, 0]
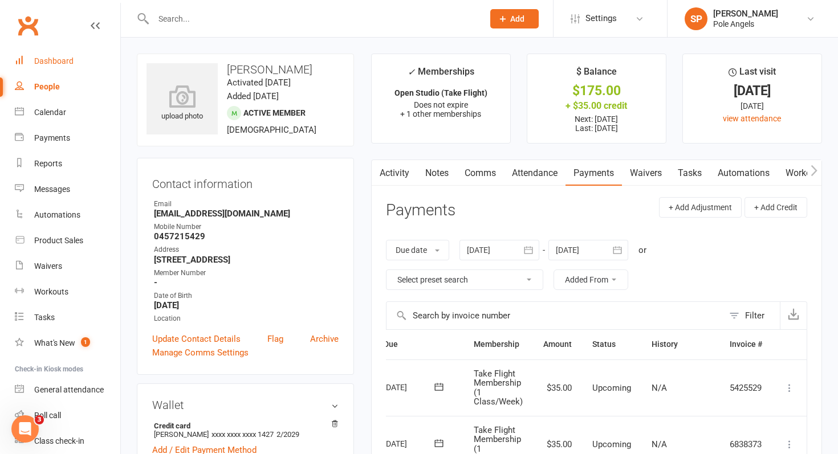
click at [40, 62] on div "Dashboard" at bounding box center [53, 60] width 39 height 9
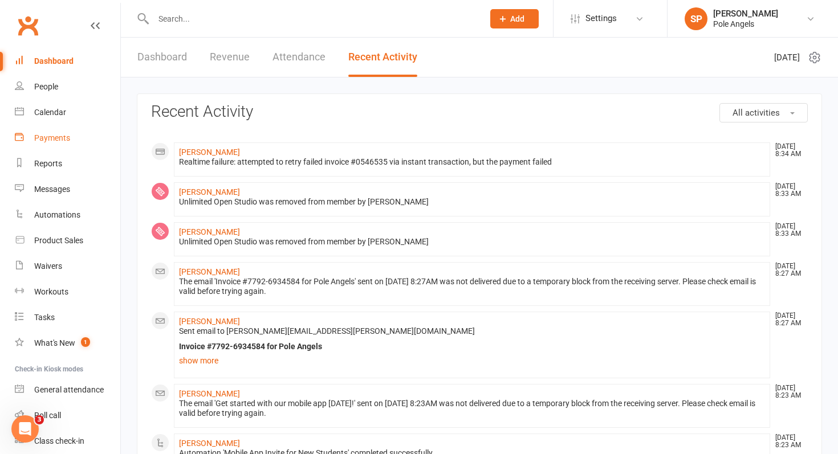
click at [63, 141] on div "Payments" at bounding box center [52, 137] width 36 height 9
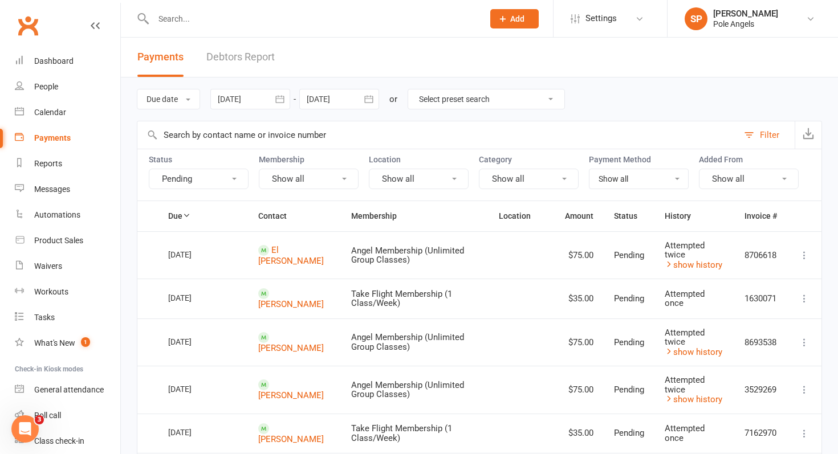
click at [173, 16] on input "text" at bounding box center [313, 19] width 326 height 16
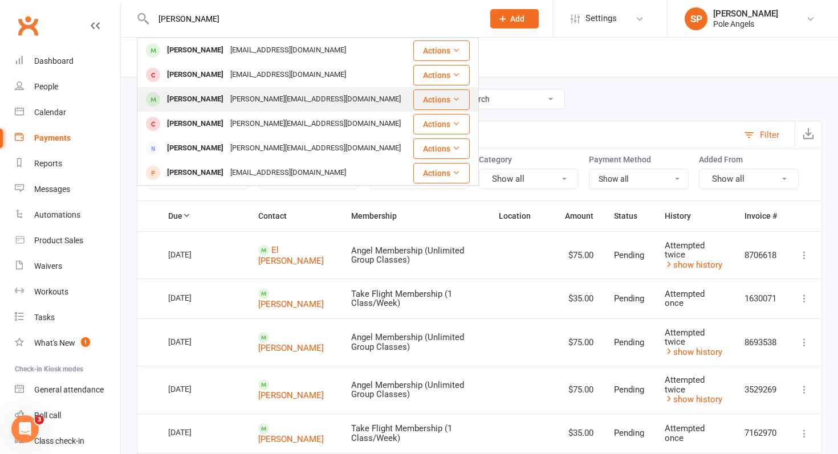
type input "[PERSON_NAME]"
click at [172, 97] on div "[PERSON_NAME]" at bounding box center [195, 99] width 63 height 17
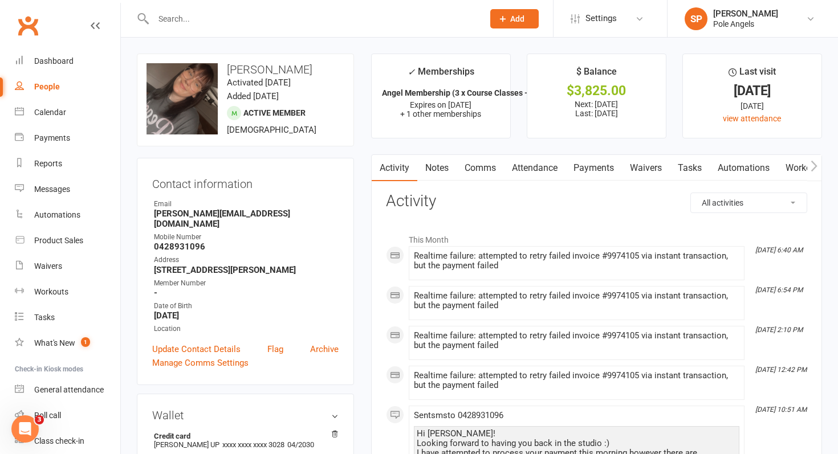
click at [593, 170] on link "Payments" at bounding box center [594, 168] width 56 height 26
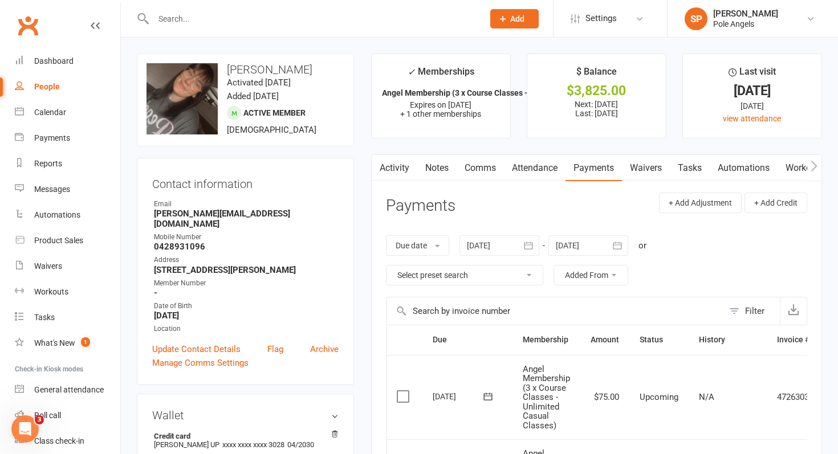
click at [490, 247] on div at bounding box center [500, 245] width 80 height 21
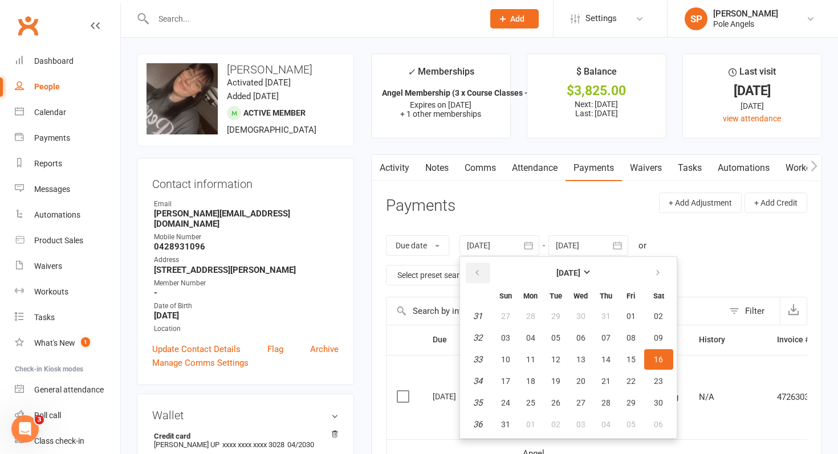
click at [481, 269] on icon "button" at bounding box center [477, 273] width 8 height 9
click at [506, 334] on span "04" at bounding box center [505, 338] width 9 height 9
type input "[DATE]"
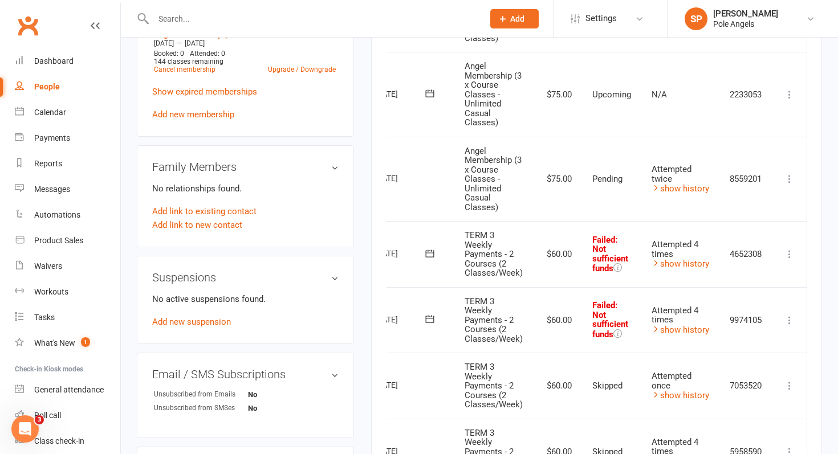
scroll to position [556, 0]
click at [791, 319] on icon at bounding box center [789, 320] width 11 height 11
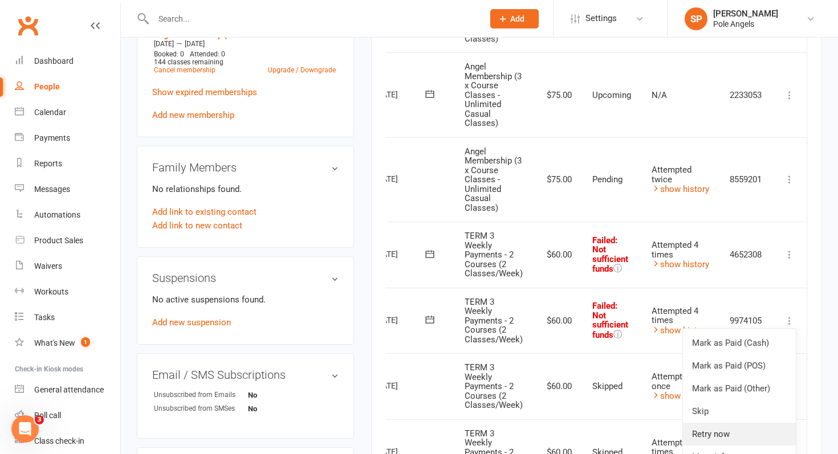
click at [710, 440] on link "Retry now" at bounding box center [739, 434] width 113 height 23
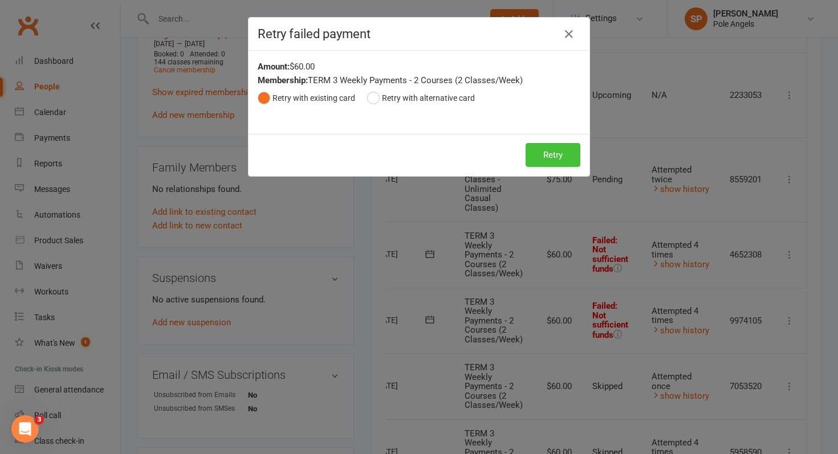
click at [556, 148] on button "Retry" at bounding box center [553, 155] width 55 height 24
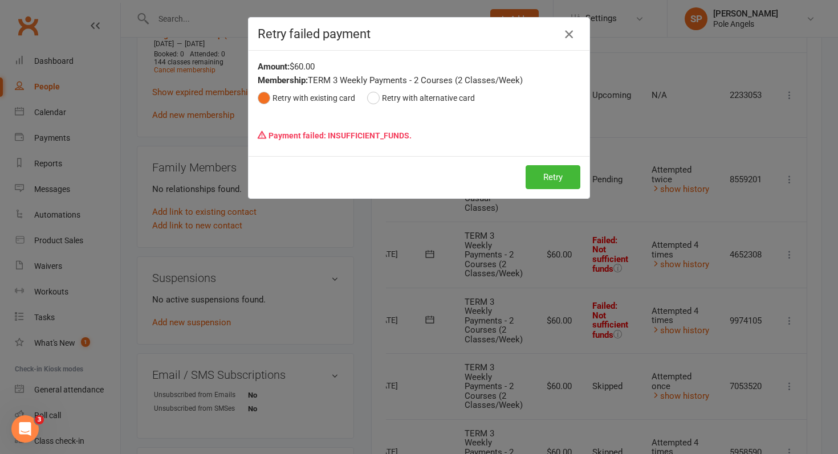
click at [567, 30] on icon "button" at bounding box center [569, 34] width 14 height 14
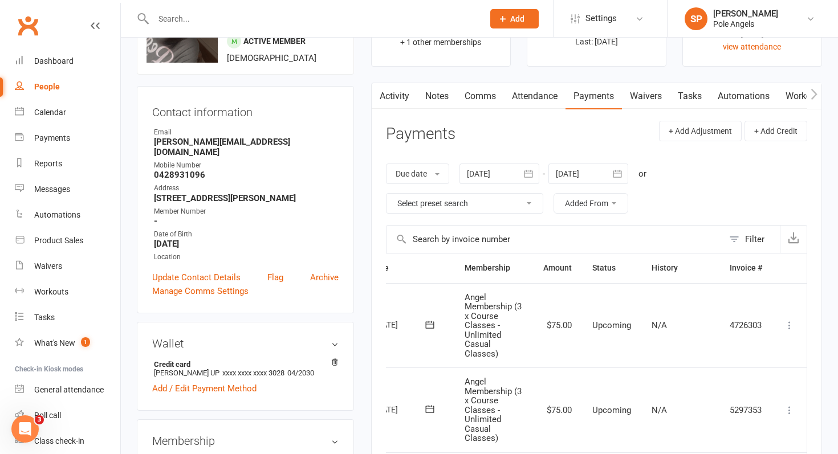
scroll to position [66, 0]
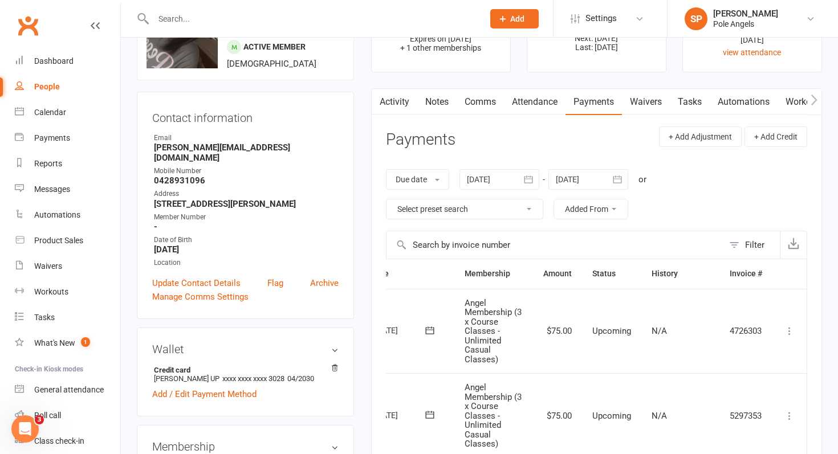
click at [388, 98] on link "Activity" at bounding box center [395, 102] width 46 height 26
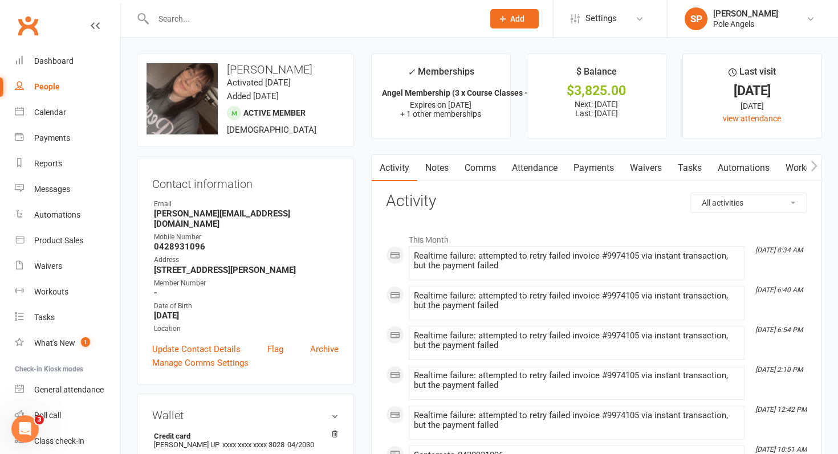
click at [470, 168] on link "Comms" at bounding box center [480, 168] width 47 height 26
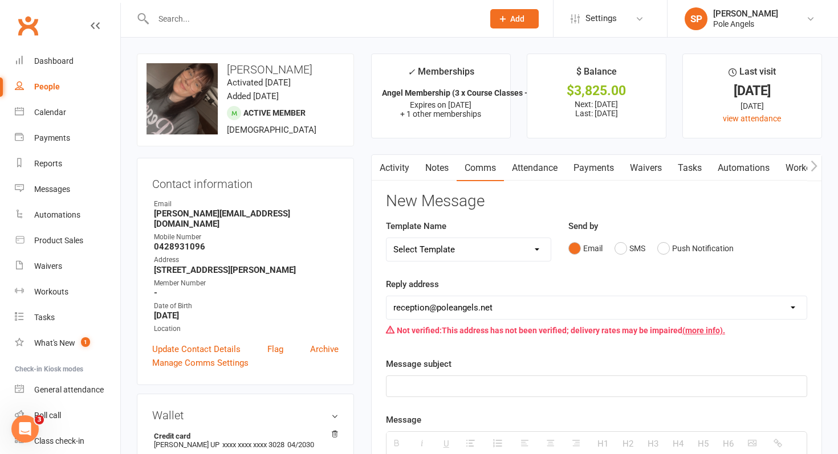
click at [453, 250] on select "Select Template [Email] Confirmation of Class Booking [SMS] New Prospect Follow…" at bounding box center [469, 249] width 165 height 23
select select "3"
click at [387, 238] on select "Select Template [Email] Confirmation of Class Booking [SMS] New Prospect Follow…" at bounding box center [469, 249] width 165 height 23
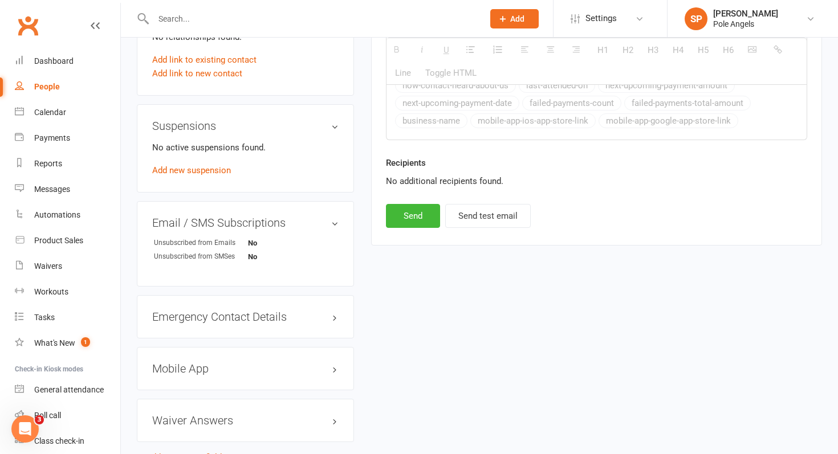
scroll to position [715, 0]
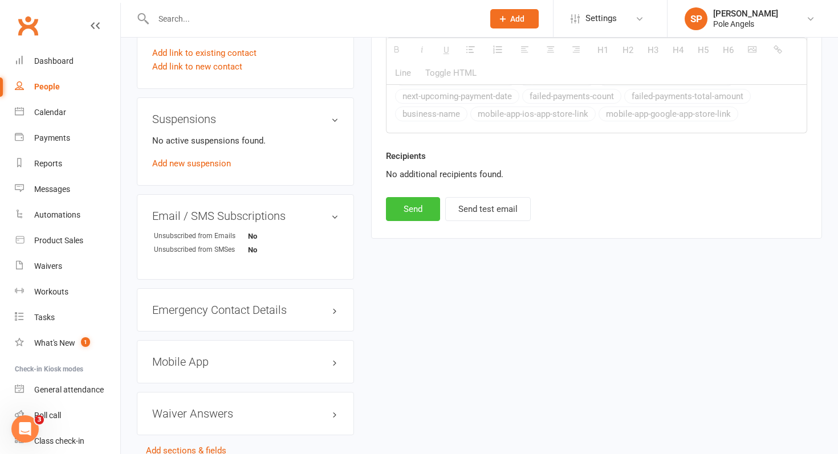
click at [412, 215] on button "Send" at bounding box center [413, 209] width 54 height 24
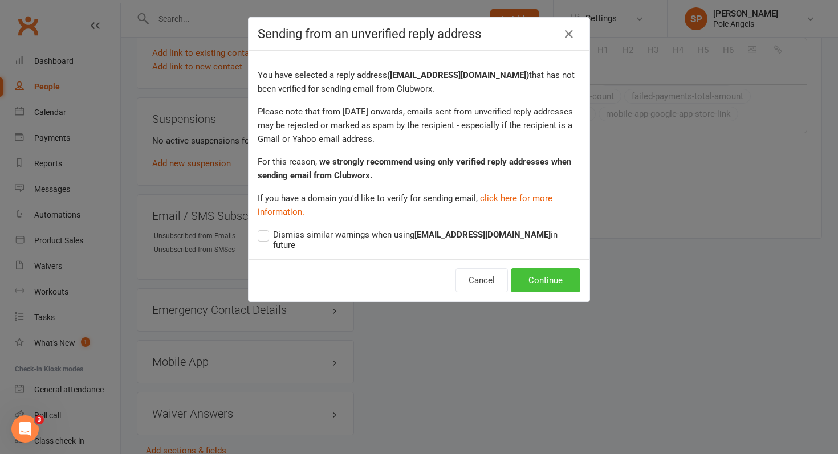
click at [546, 269] on button "Continue" at bounding box center [546, 281] width 70 height 24
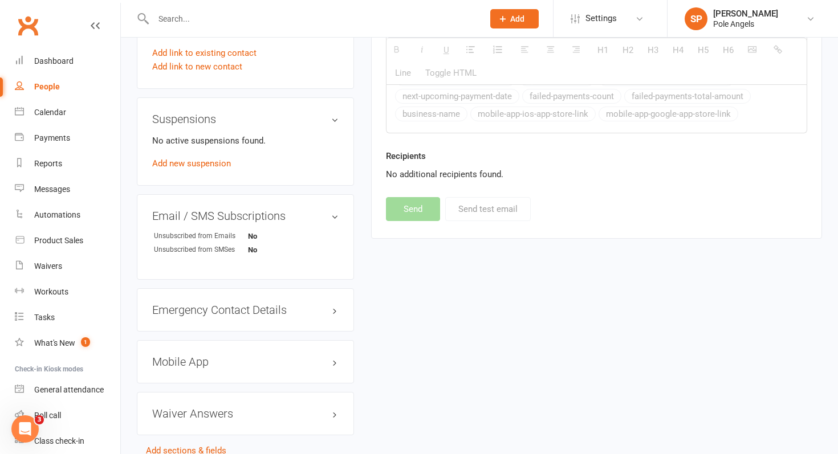
select select
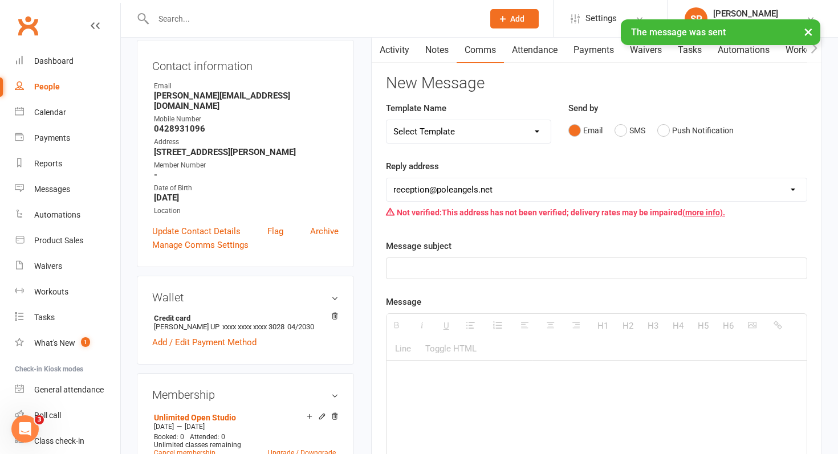
scroll to position [0, 0]
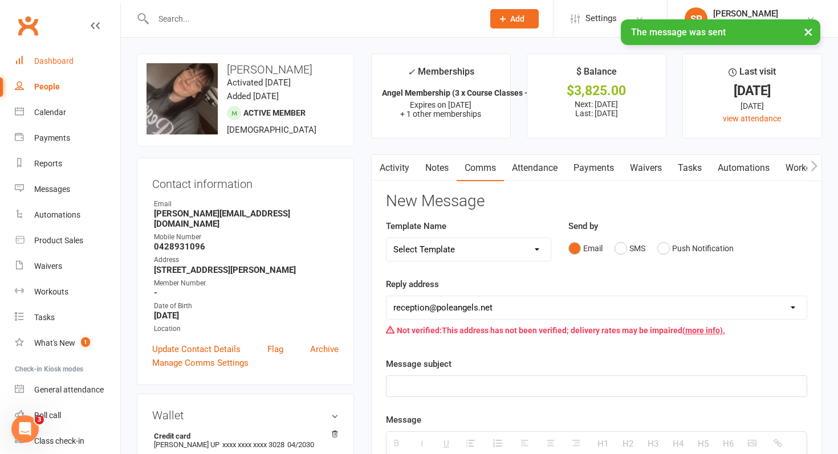
click at [45, 49] on link "Dashboard" at bounding box center [67, 61] width 105 height 26
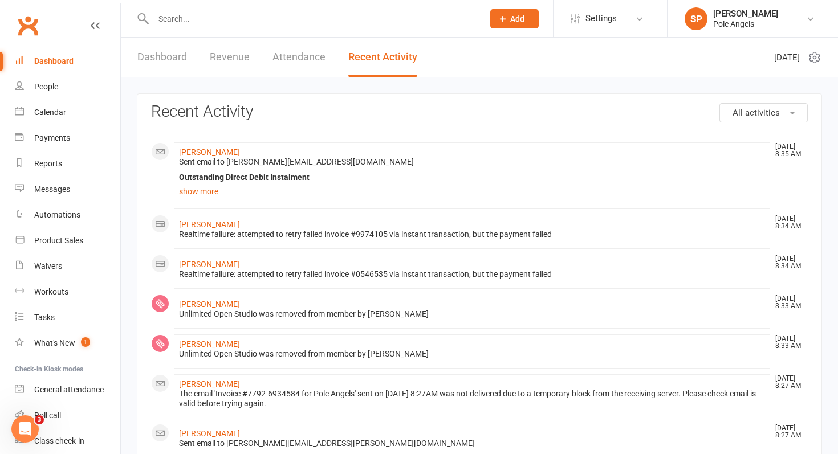
click at [182, 14] on input "text" at bounding box center [313, 19] width 326 height 16
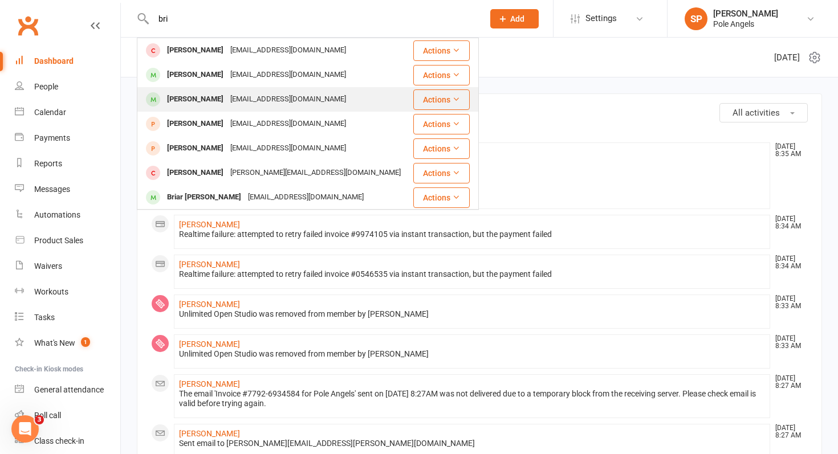
type input "bri"
click at [186, 95] on div "[PERSON_NAME]" at bounding box center [195, 99] width 63 height 17
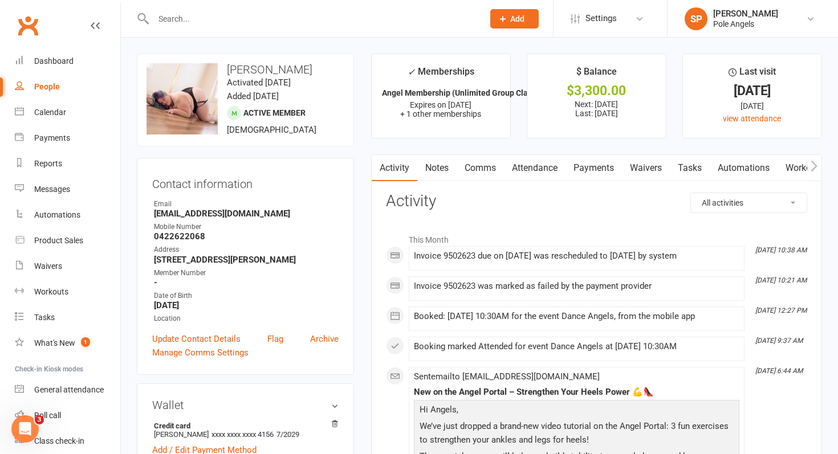
click at [584, 166] on link "Payments" at bounding box center [594, 168] width 56 height 26
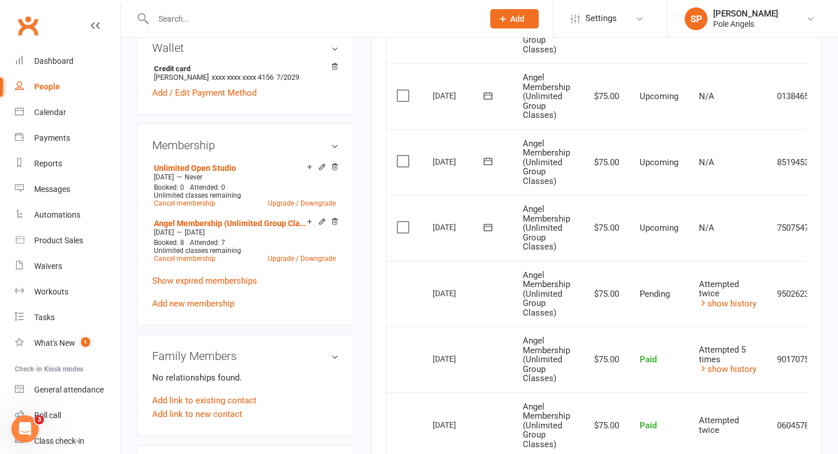
scroll to position [0, 50]
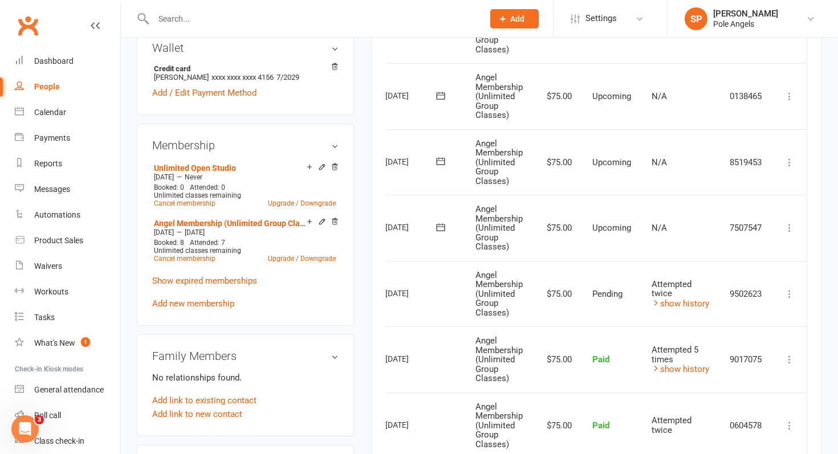
click at [792, 291] on icon at bounding box center [789, 293] width 11 height 11
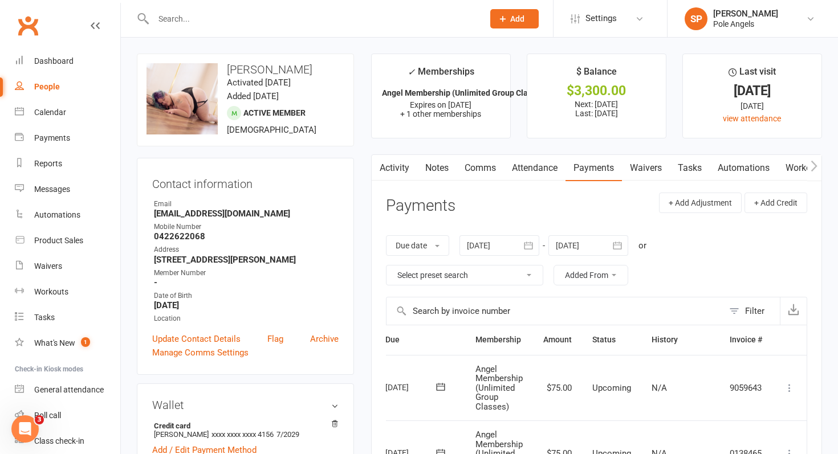
click at [182, 14] on input "text" at bounding box center [313, 19] width 326 height 16
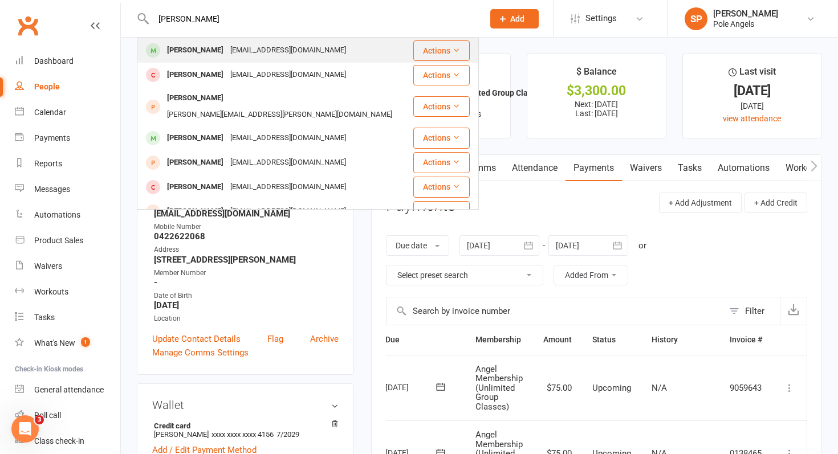
type input "[PERSON_NAME]"
click at [174, 46] on div "[PERSON_NAME]" at bounding box center [195, 50] width 63 height 17
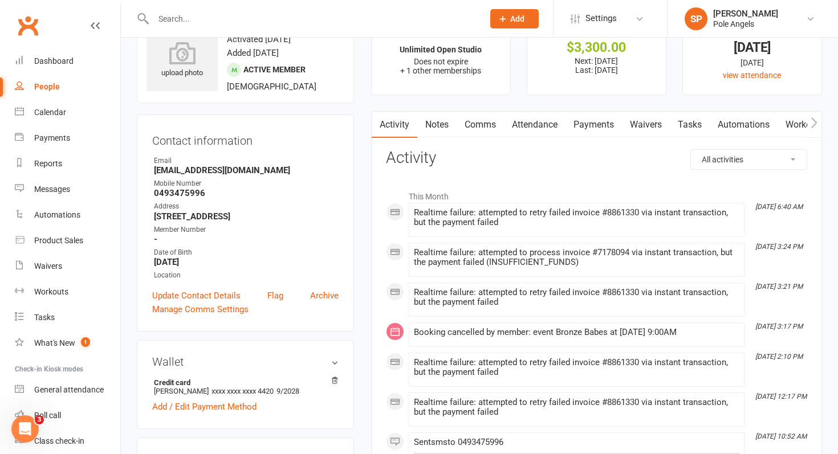
scroll to position [36, 0]
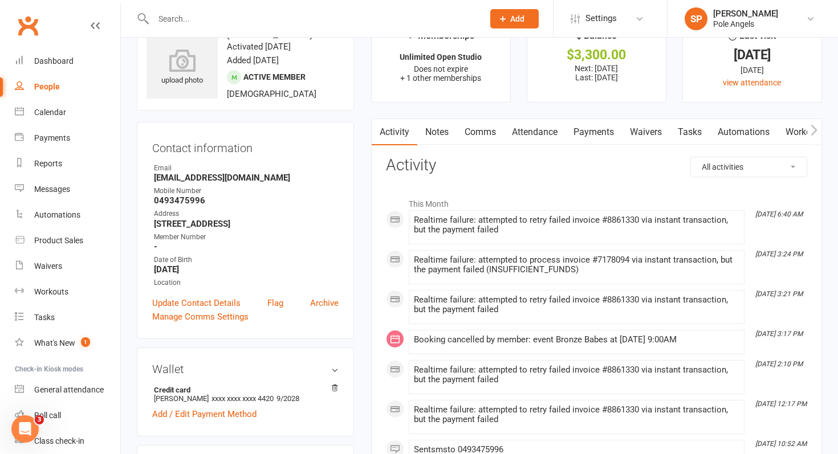
click at [601, 124] on link "Payments" at bounding box center [594, 132] width 56 height 26
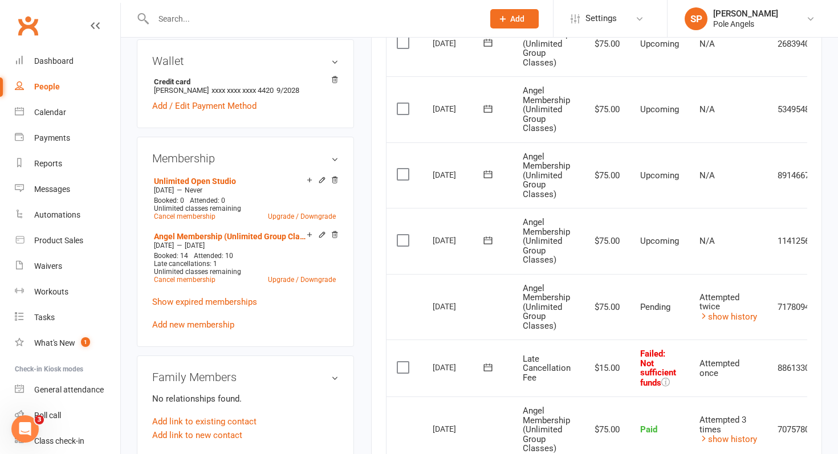
scroll to position [0, 50]
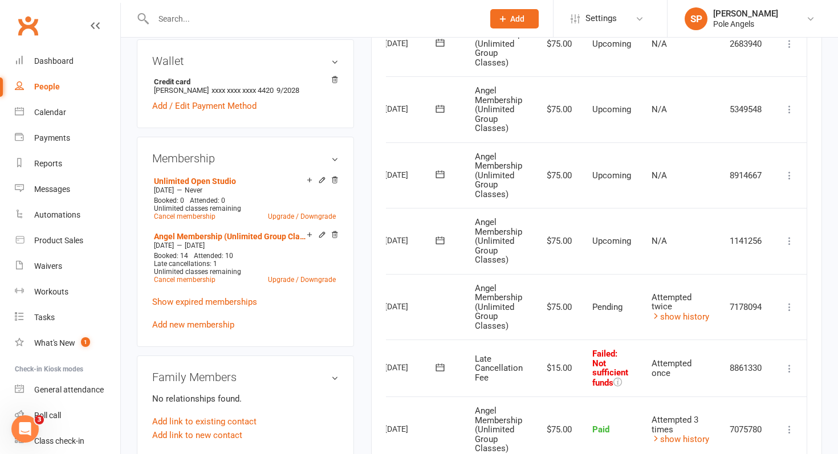
click at [790, 368] on icon at bounding box center [789, 368] width 11 height 11
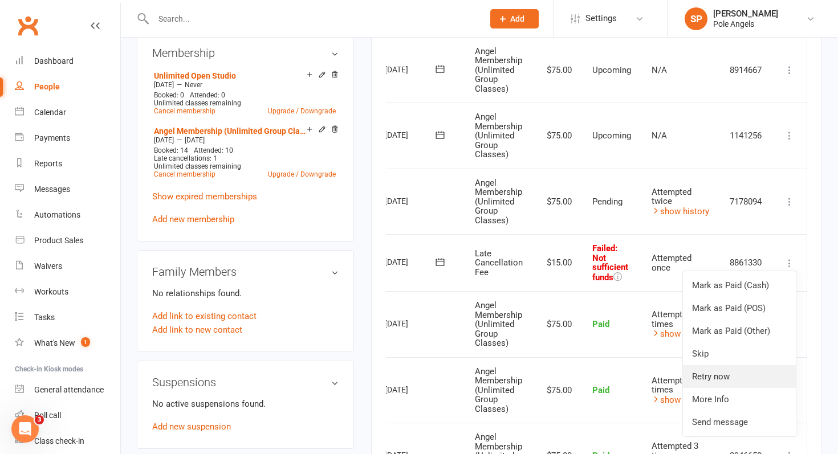
click at [694, 368] on link "Retry now" at bounding box center [739, 376] width 113 height 23
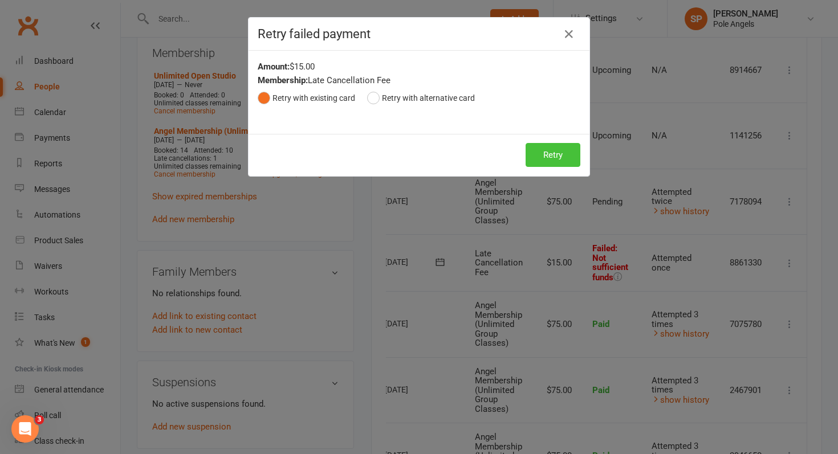
click at [560, 160] on button "Retry" at bounding box center [553, 155] width 55 height 24
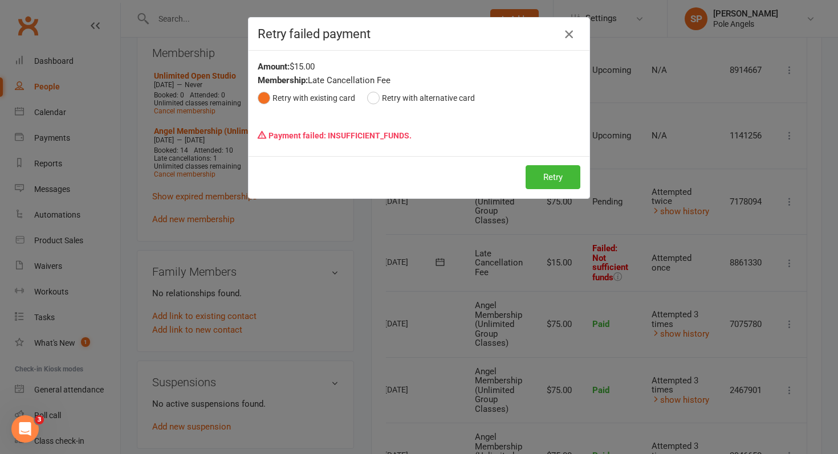
click at [570, 37] on icon "button" at bounding box center [569, 34] width 14 height 14
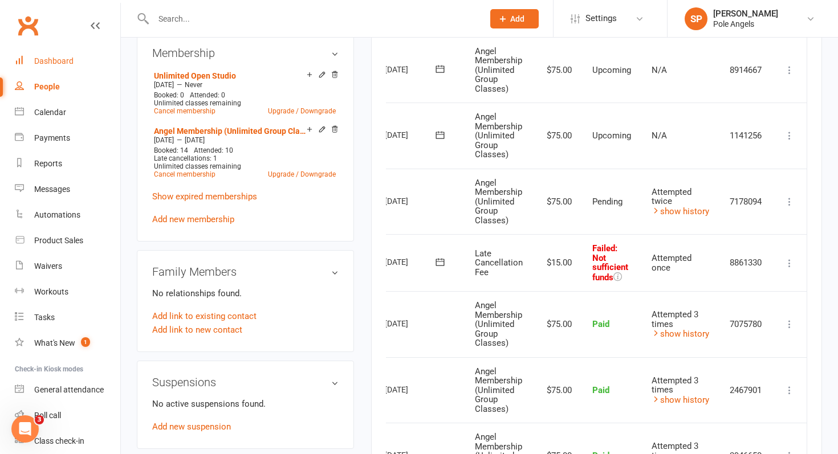
click at [52, 62] on div "Dashboard" at bounding box center [53, 60] width 39 height 9
